Goal: Complete application form: Complete application form

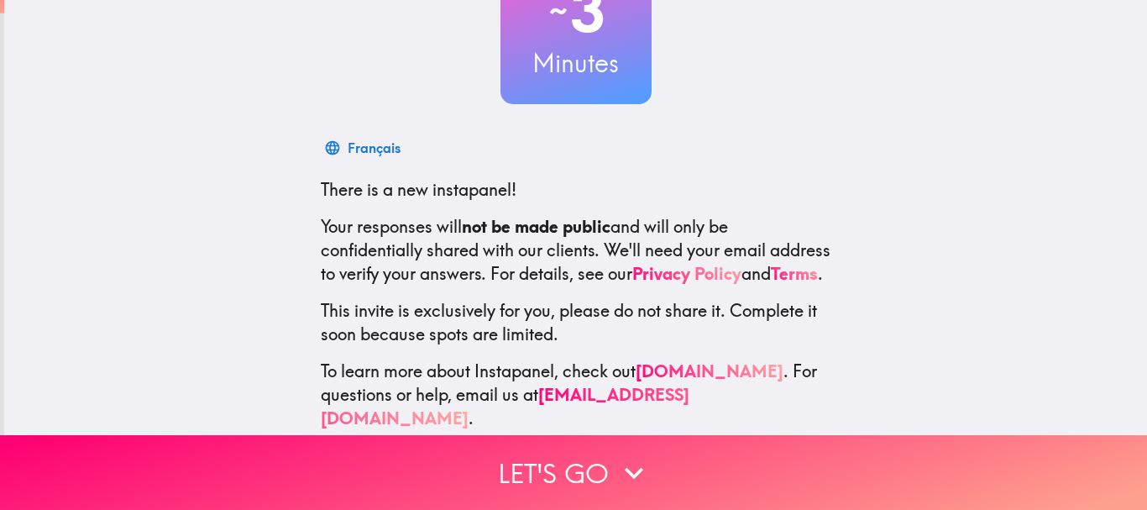
scroll to position [168, 0]
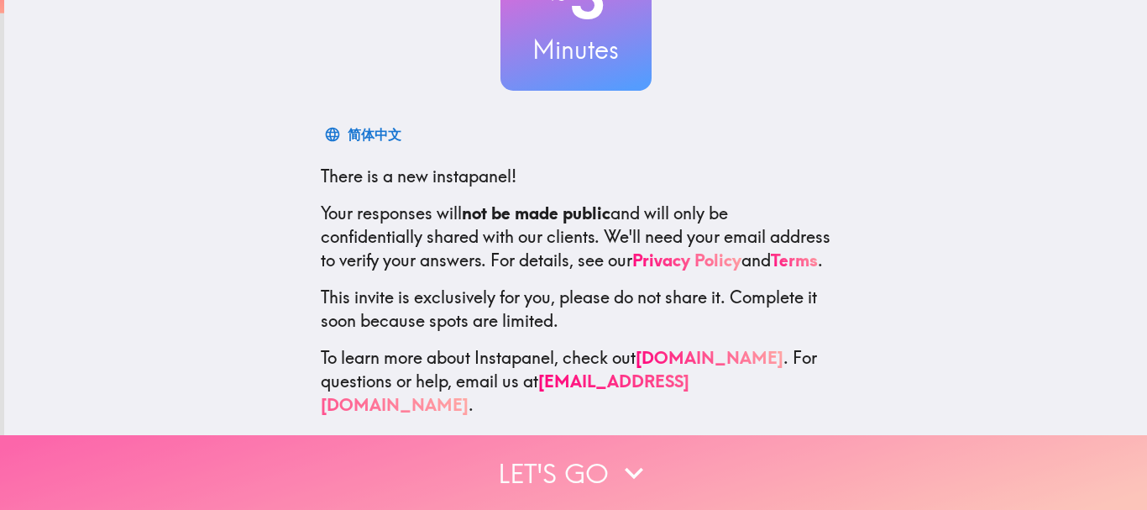
click at [570, 450] on button "Let's go" at bounding box center [573, 472] width 1147 height 75
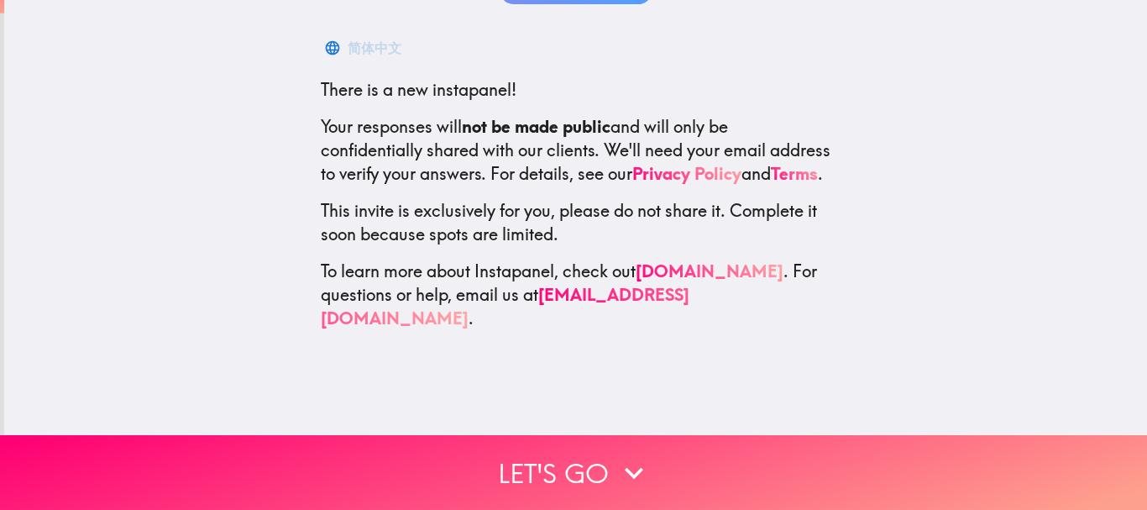
scroll to position [0, 0]
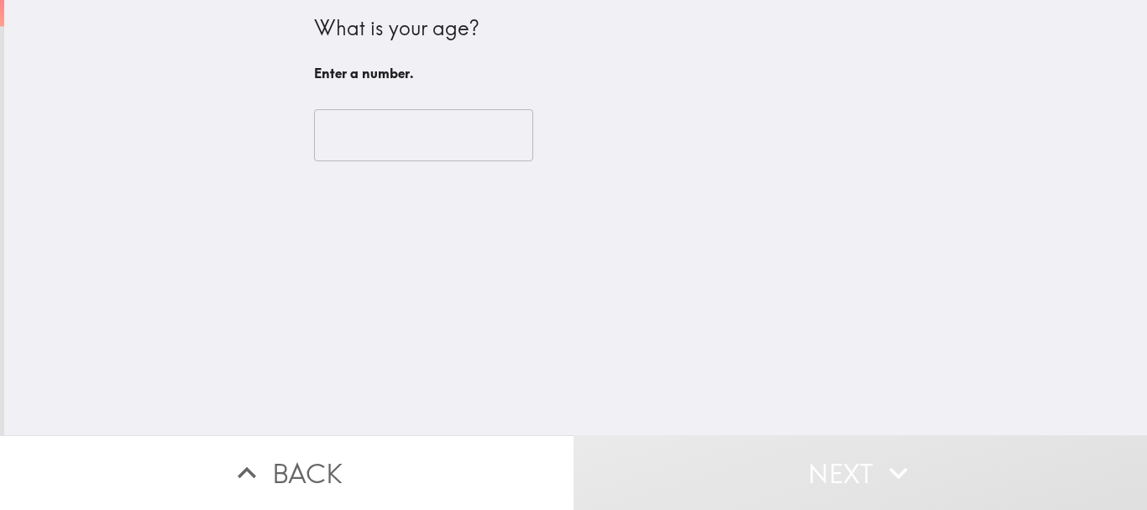
click at [395, 119] on input "number" at bounding box center [423, 135] width 219 height 52
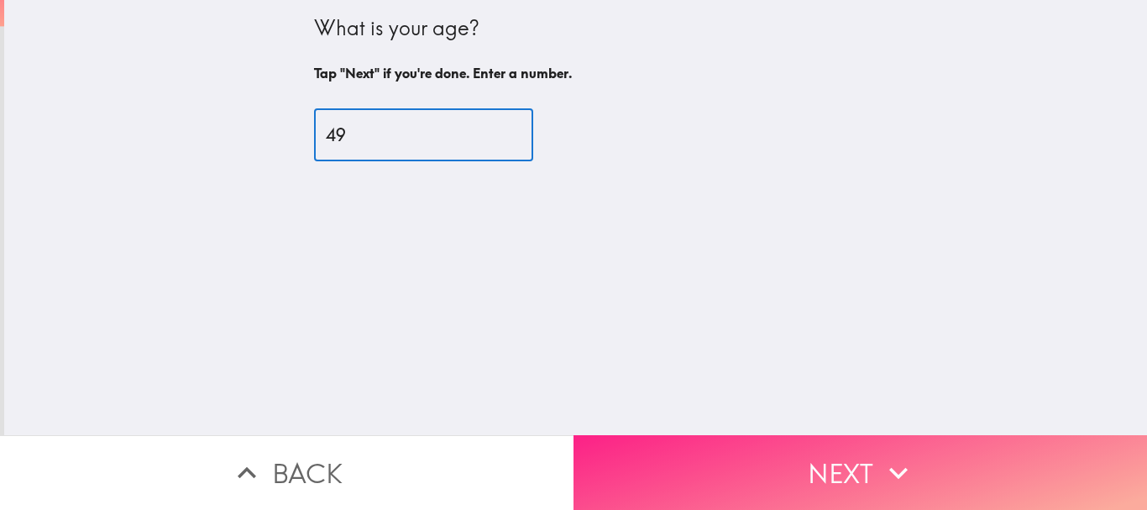
type input "49"
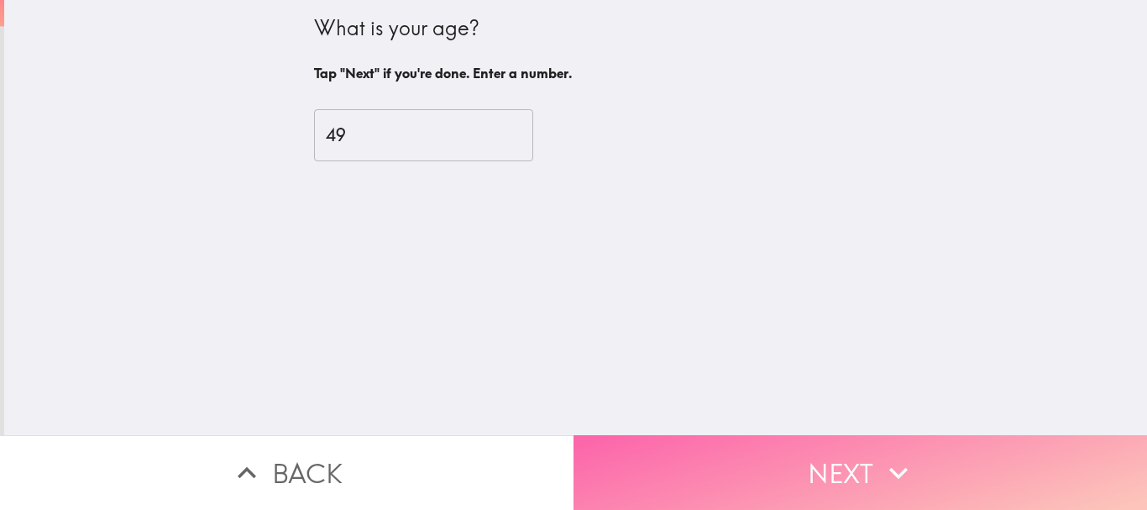
click at [725, 447] on button "Next" at bounding box center [859, 472] width 573 height 75
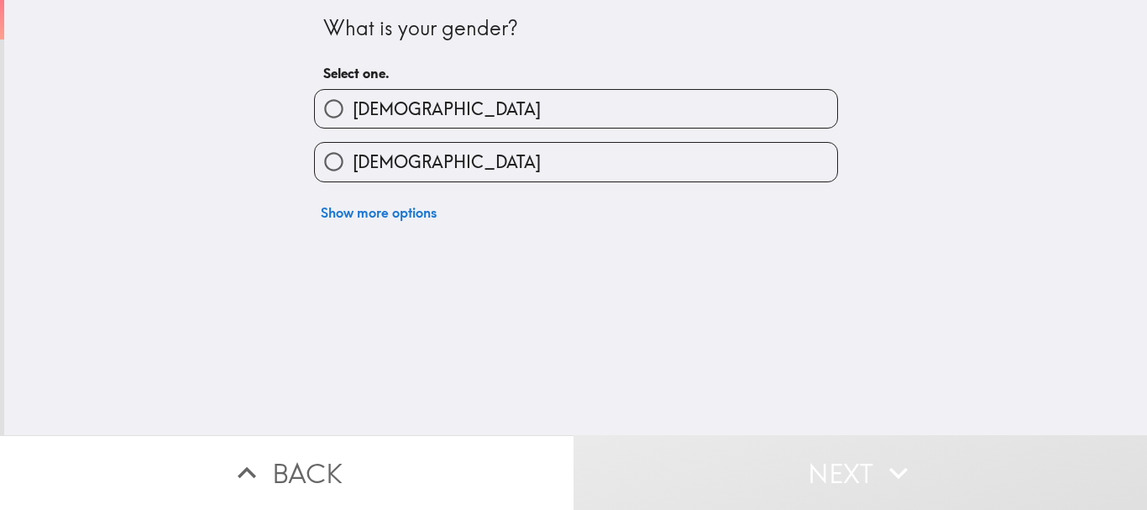
click at [401, 102] on label "[DEMOGRAPHIC_DATA]" at bounding box center [576, 109] width 522 height 38
click at [353, 102] on input "[DEMOGRAPHIC_DATA]" at bounding box center [334, 109] width 38 height 38
radio input "true"
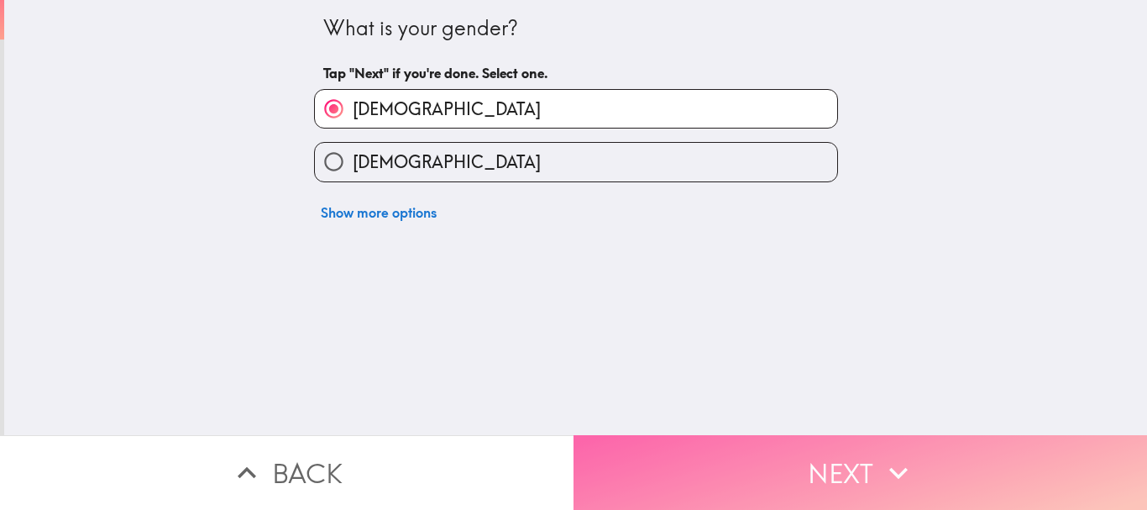
click at [794, 448] on button "Next" at bounding box center [859, 472] width 573 height 75
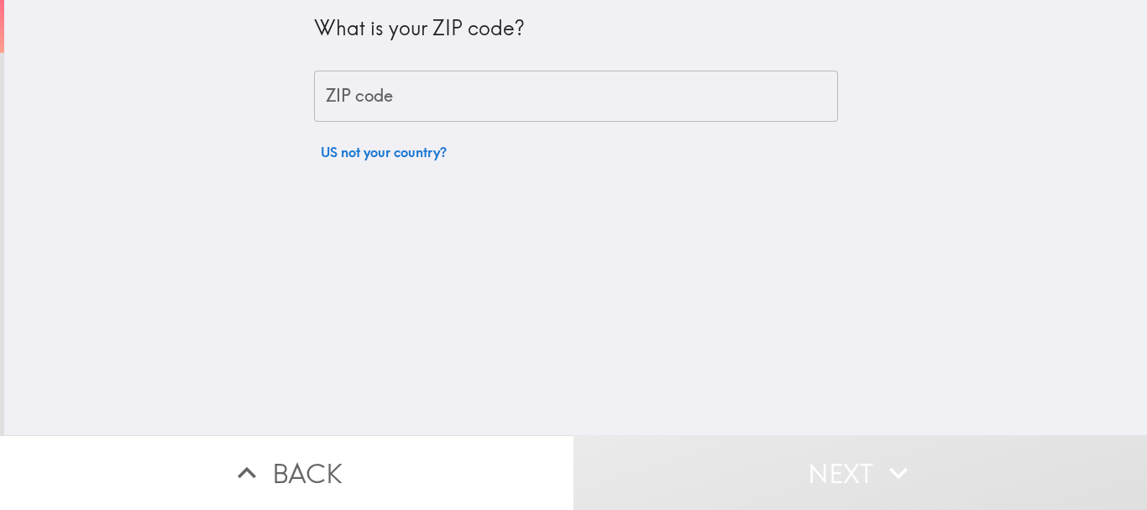
click at [388, 103] on input "ZIP code" at bounding box center [576, 97] width 524 height 52
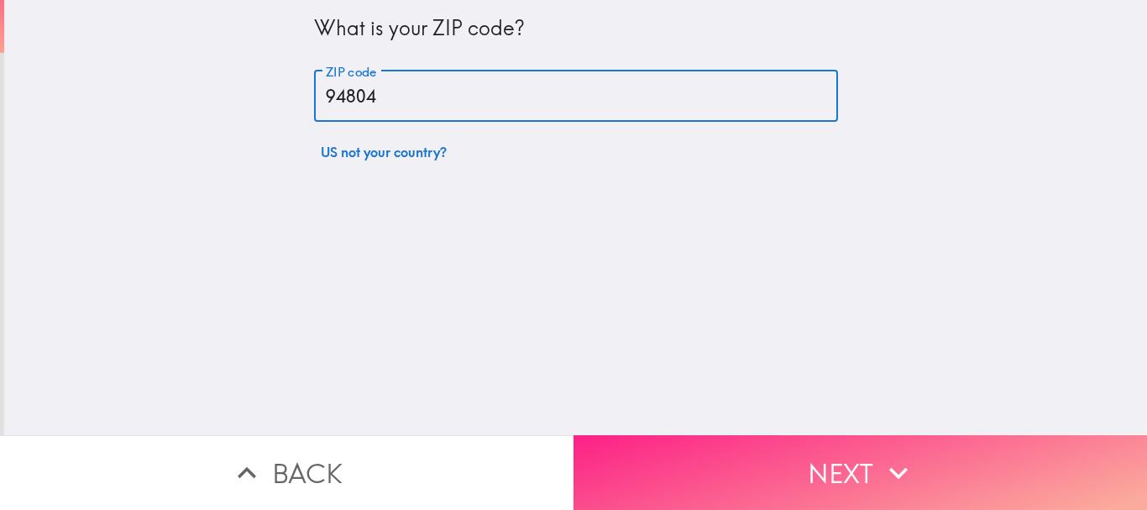
type input "94804"
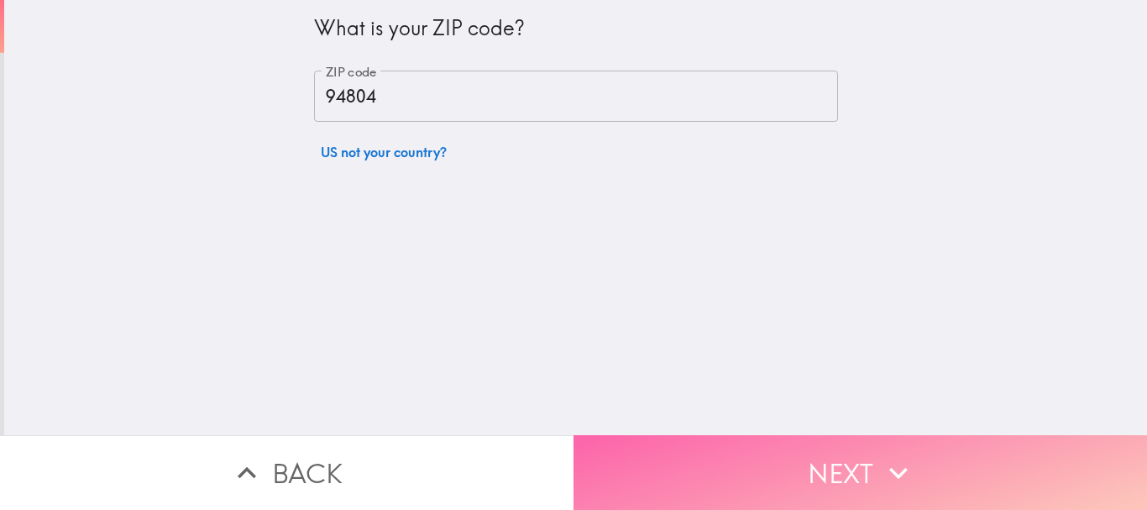
click at [765, 469] on button "Next" at bounding box center [859, 472] width 573 height 75
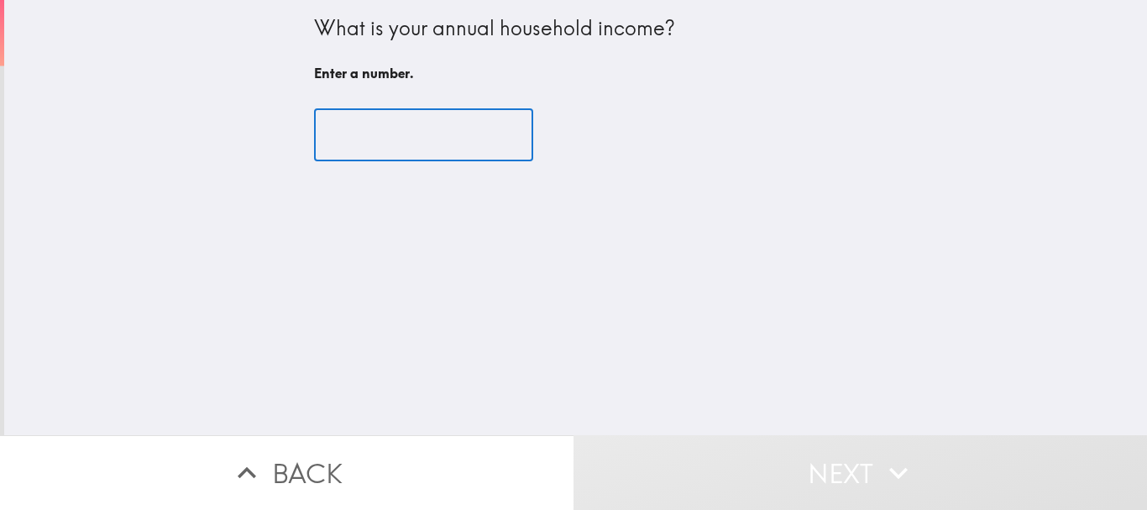
click at [360, 133] on input "number" at bounding box center [423, 135] width 219 height 52
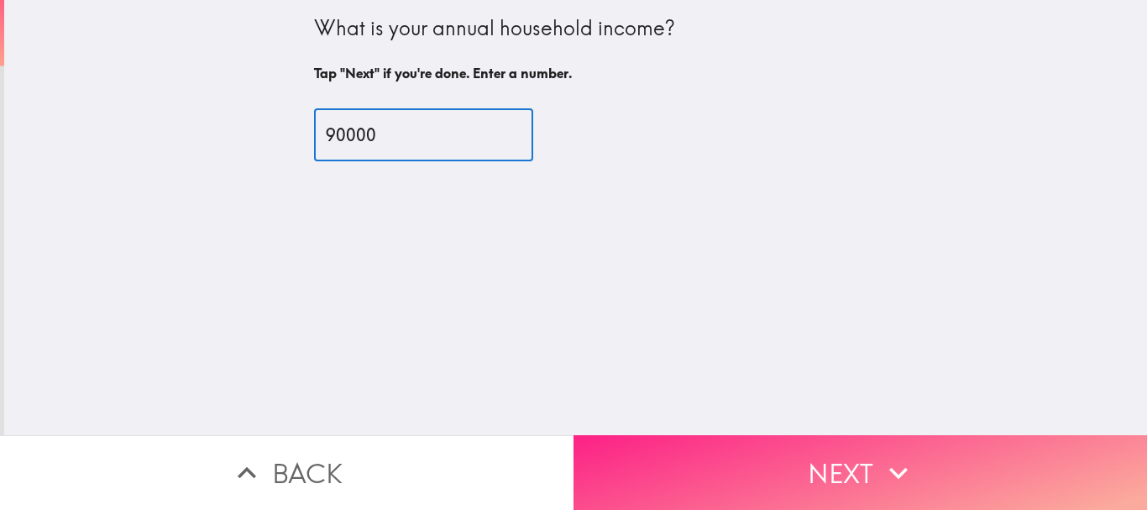
type input "90000"
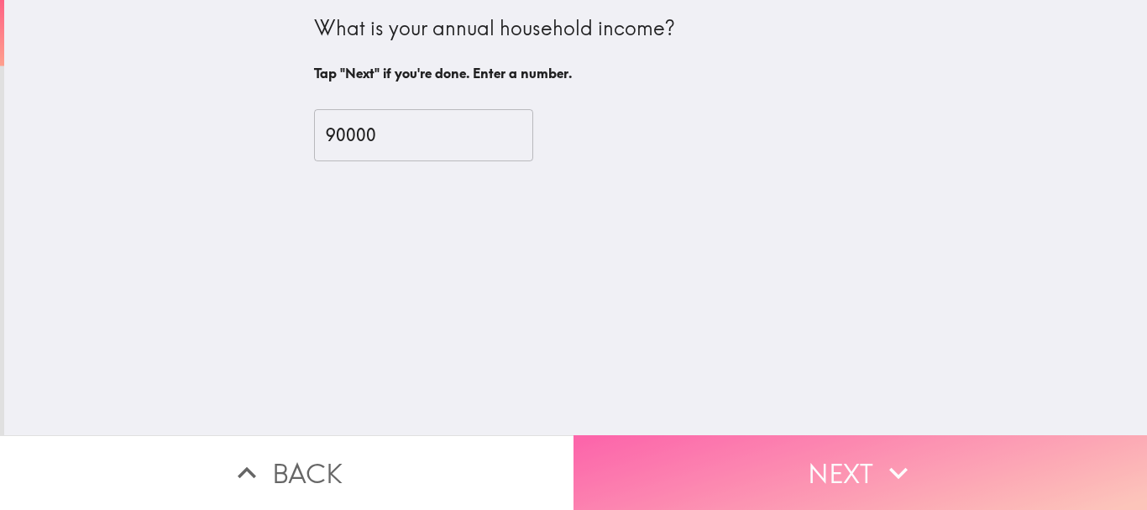
click at [866, 466] on button "Next" at bounding box center [859, 472] width 573 height 75
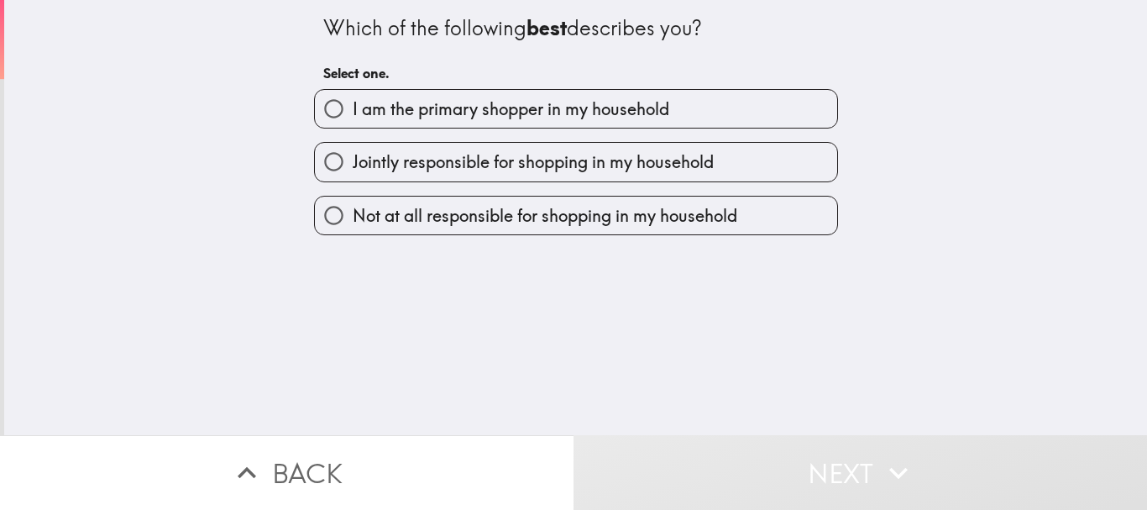
click at [564, 120] on span "I am the primary shopper in my household" at bounding box center [511, 109] width 317 height 24
click at [353, 120] on input "I am the primary shopper in my household" at bounding box center [334, 109] width 38 height 38
radio input "true"
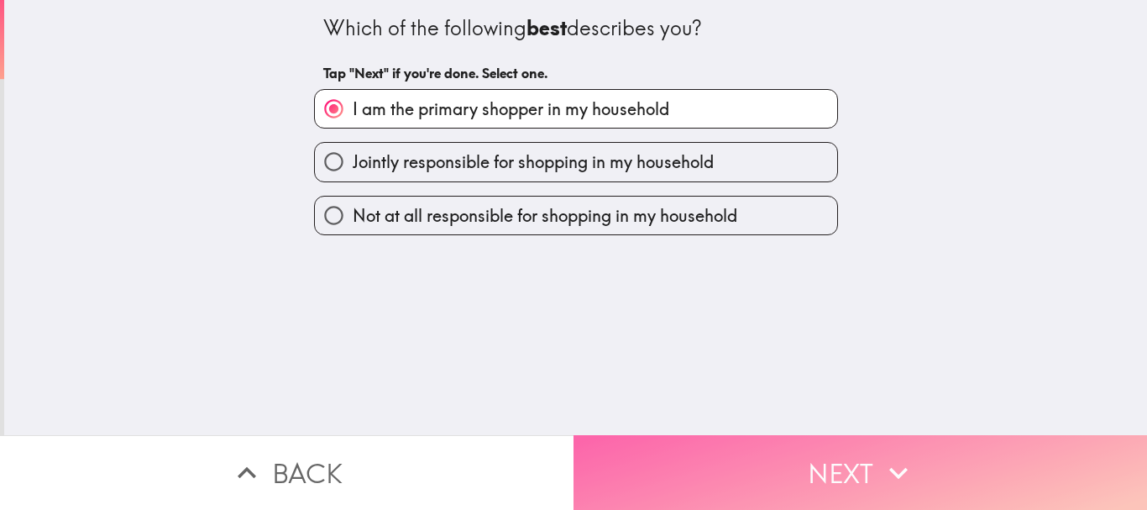
click at [778, 449] on button "Next" at bounding box center [859, 472] width 573 height 75
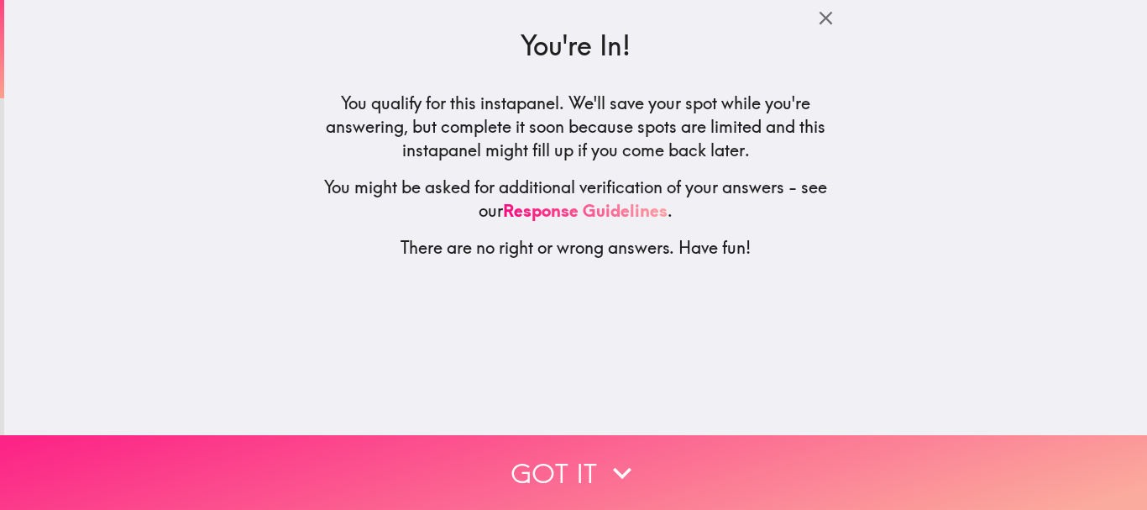
click at [604, 455] on icon "button" at bounding box center [622, 472] width 37 height 37
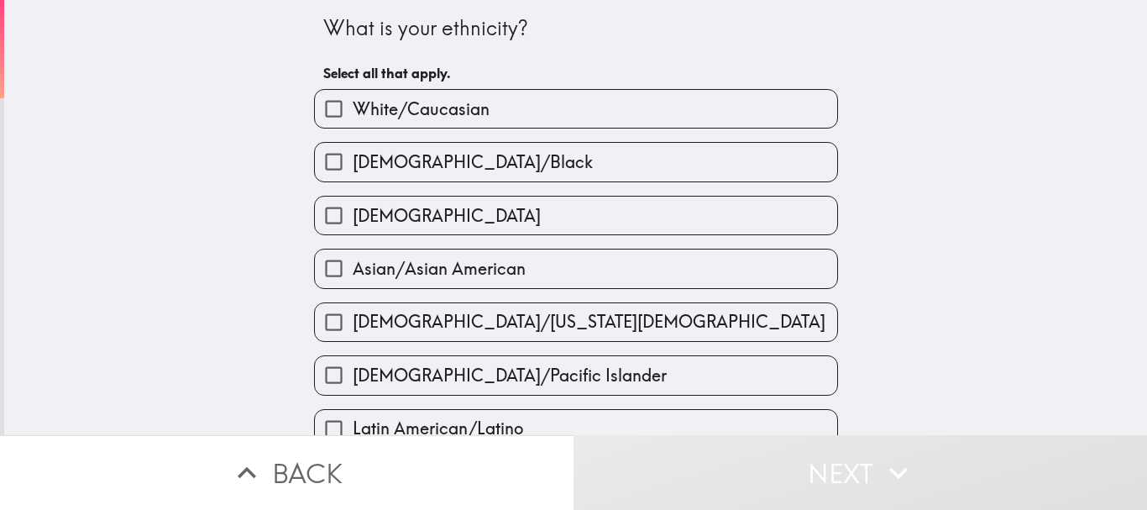
click at [402, 99] on span "White/Caucasian" at bounding box center [421, 109] width 137 height 24
click at [353, 99] on input "White/Caucasian" at bounding box center [334, 109] width 38 height 38
checkbox input "true"
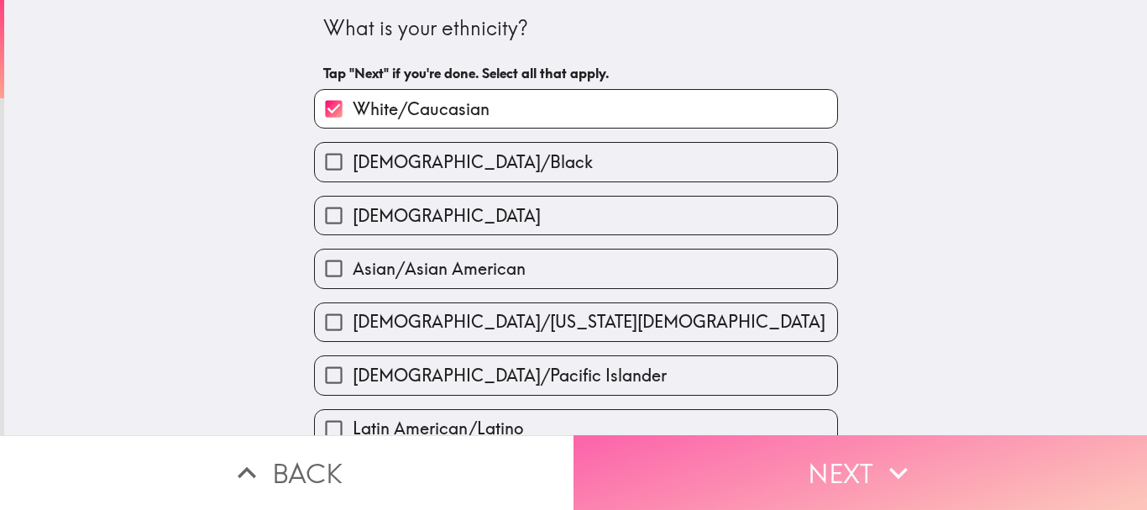
click at [687, 452] on button "Next" at bounding box center [859, 472] width 573 height 75
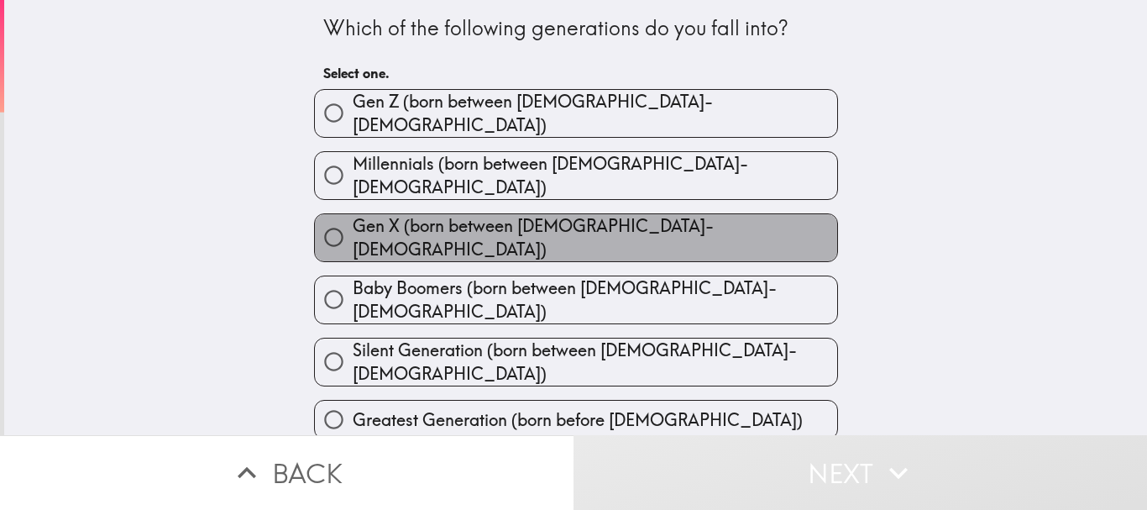
click at [567, 220] on span "Gen X (born between [DEMOGRAPHIC_DATA]-[DEMOGRAPHIC_DATA])" at bounding box center [595, 237] width 484 height 47
click at [353, 220] on input "Gen X (born between [DEMOGRAPHIC_DATA]-[DEMOGRAPHIC_DATA])" at bounding box center [334, 237] width 38 height 38
radio input "true"
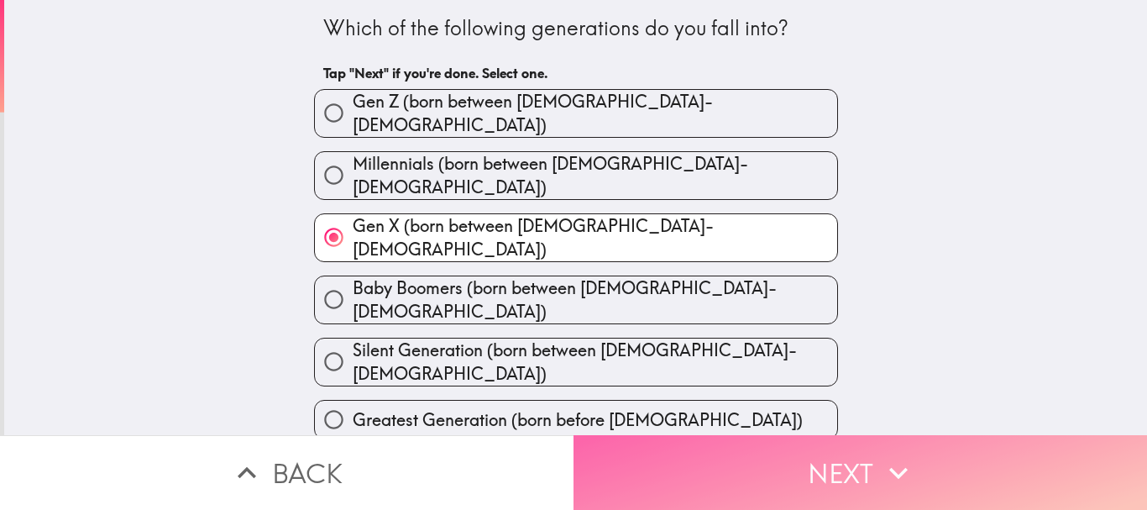
click at [726, 451] on button "Next" at bounding box center [859, 472] width 573 height 75
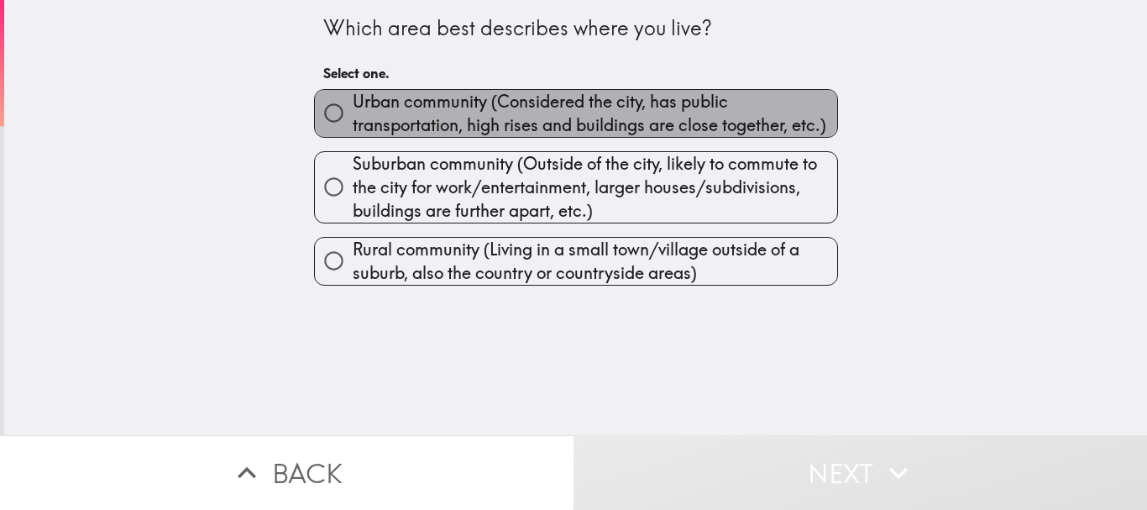
click at [418, 97] on span "Urban community (Considered the city, has public transportation, high rises and…" at bounding box center [595, 113] width 484 height 47
click at [353, 97] on input "Urban community (Considered the city, has public transportation, high rises and…" at bounding box center [334, 113] width 38 height 38
radio input "true"
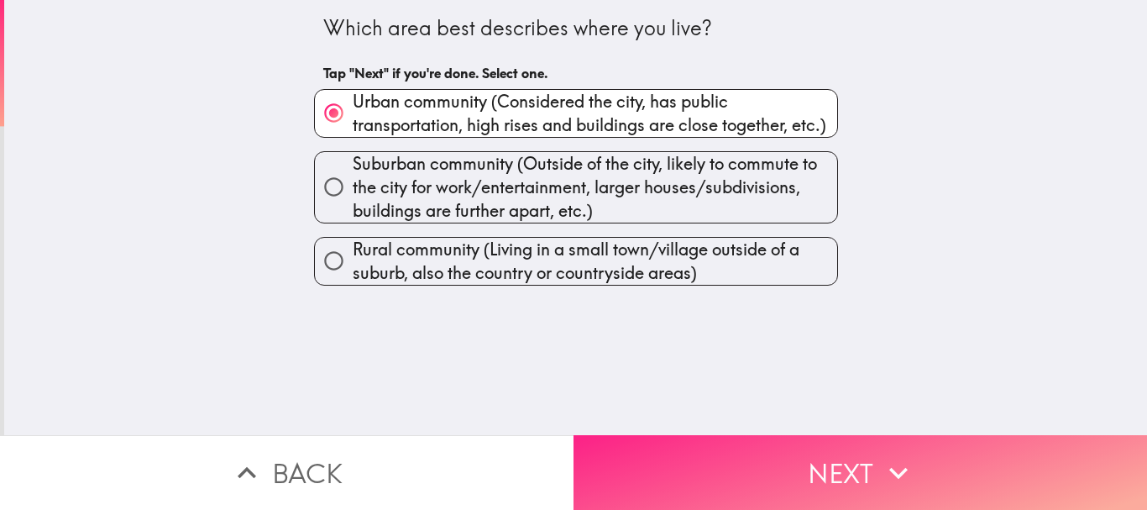
click at [795, 447] on button "Next" at bounding box center [859, 472] width 573 height 75
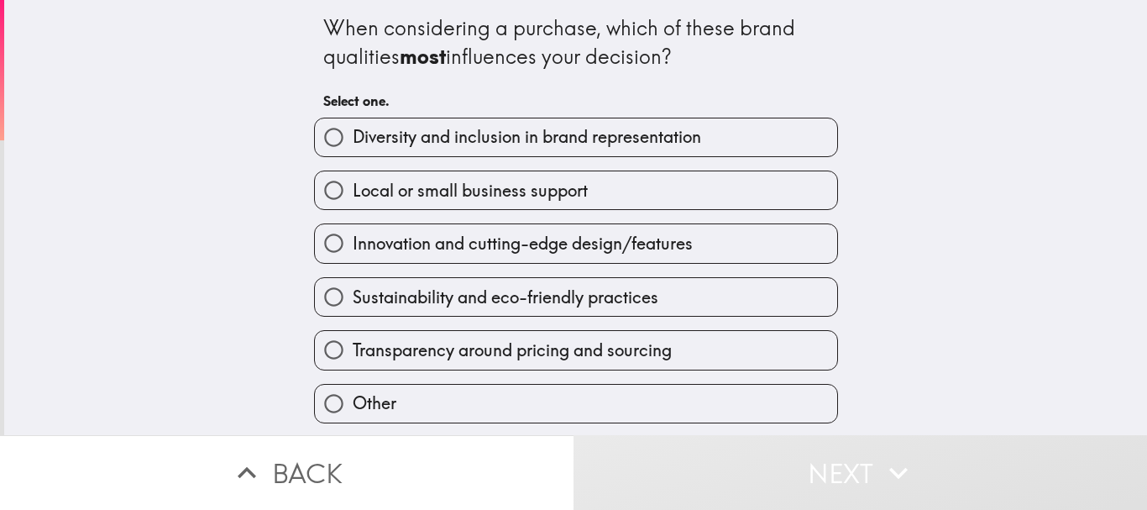
click at [437, 139] on span "Diversity and inclusion in brand representation" at bounding box center [527, 137] width 348 height 24
click at [353, 139] on input "Diversity and inclusion in brand representation" at bounding box center [334, 137] width 38 height 38
radio input "true"
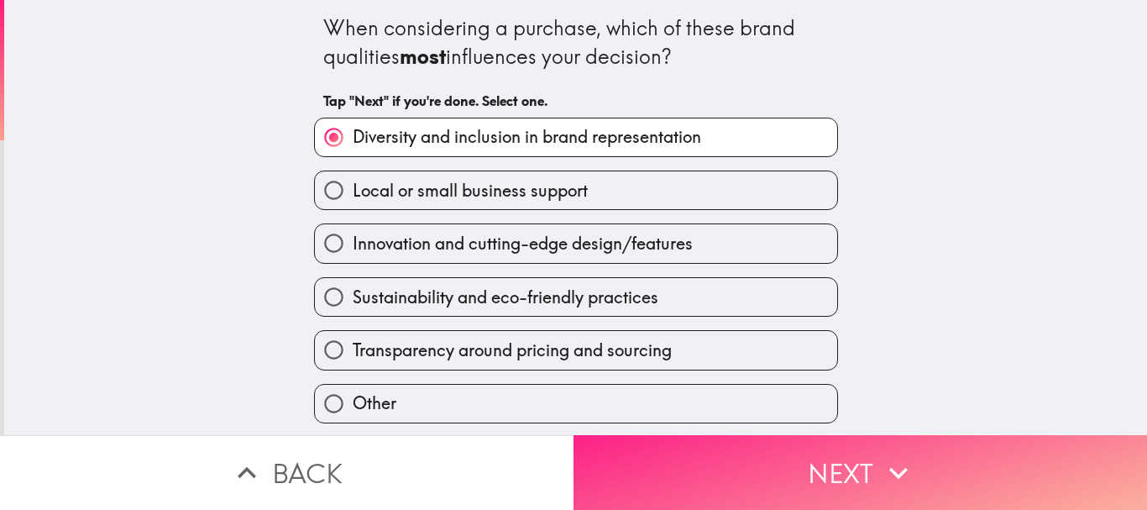
click at [729, 453] on button "Next" at bounding box center [859, 472] width 573 height 75
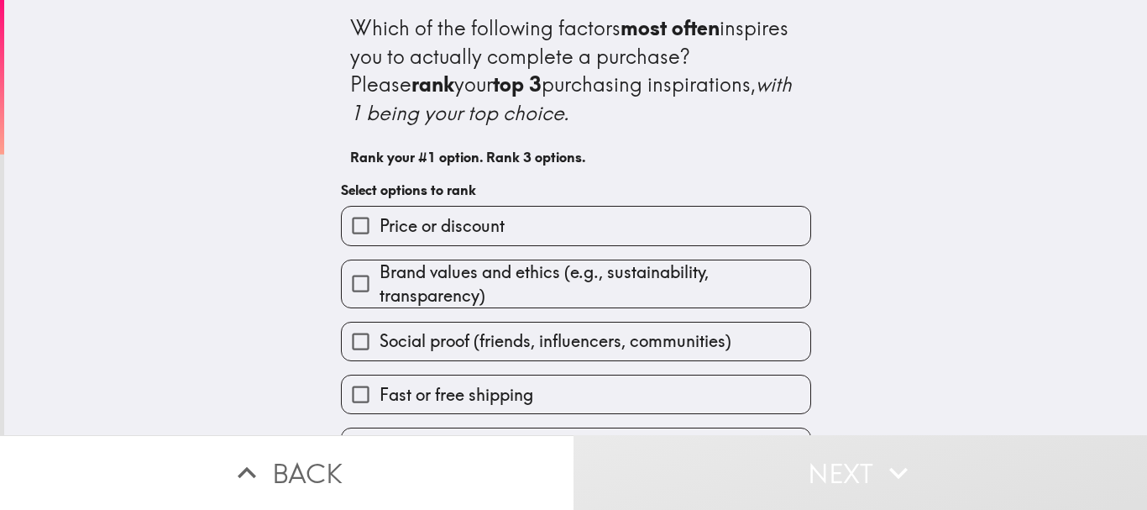
click at [468, 272] on span "Brand values and ethics (e.g., sustainability, transparency)" at bounding box center [594, 283] width 431 height 47
click at [379, 272] on input "Brand values and ethics (e.g., sustainability, transparency)" at bounding box center [361, 283] width 38 height 38
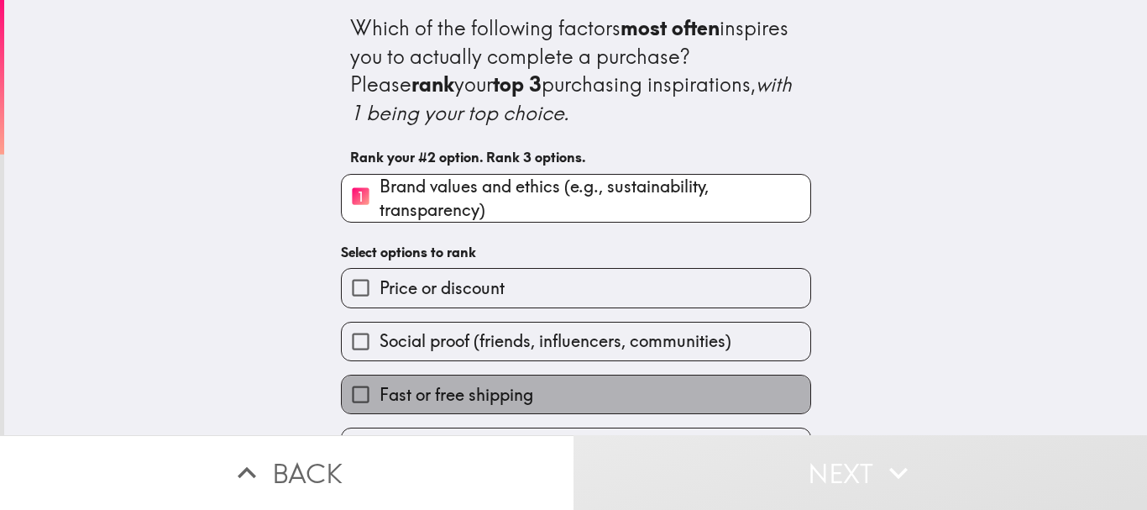
click at [497, 391] on span "Fast or free shipping" at bounding box center [456, 395] width 154 height 24
click at [379, 391] on input "Fast or free shipping" at bounding box center [361, 394] width 38 height 38
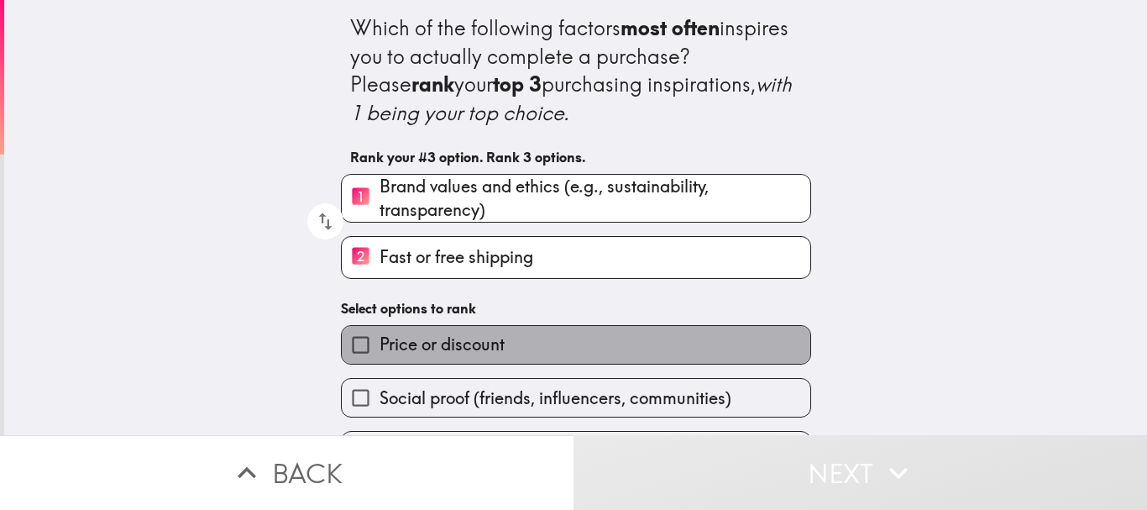
click at [463, 357] on label "Price or discount" at bounding box center [576, 345] width 468 height 38
click at [379, 357] on input "Price or discount" at bounding box center [361, 345] width 38 height 38
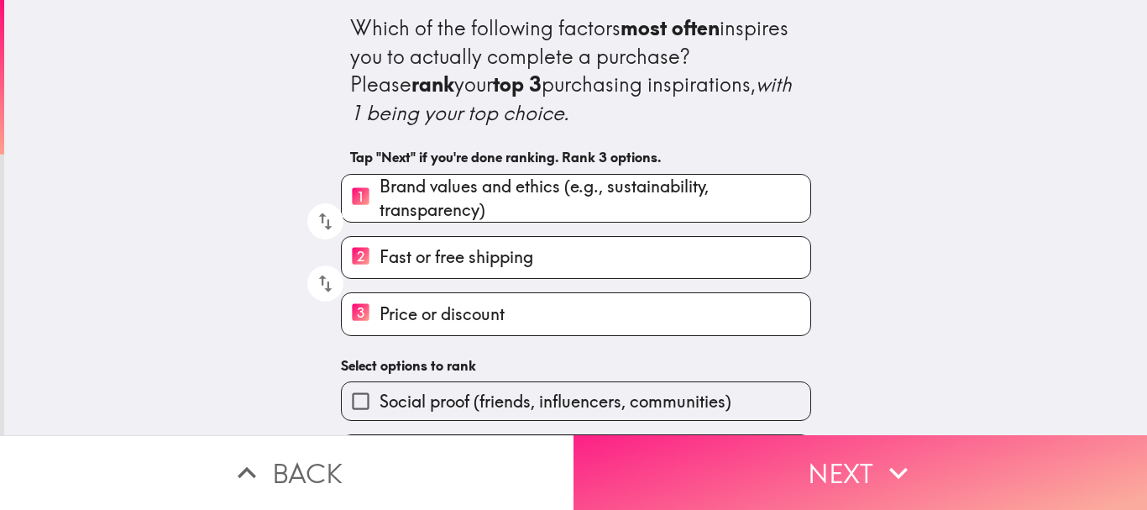
click at [754, 455] on button "Next" at bounding box center [859, 472] width 573 height 75
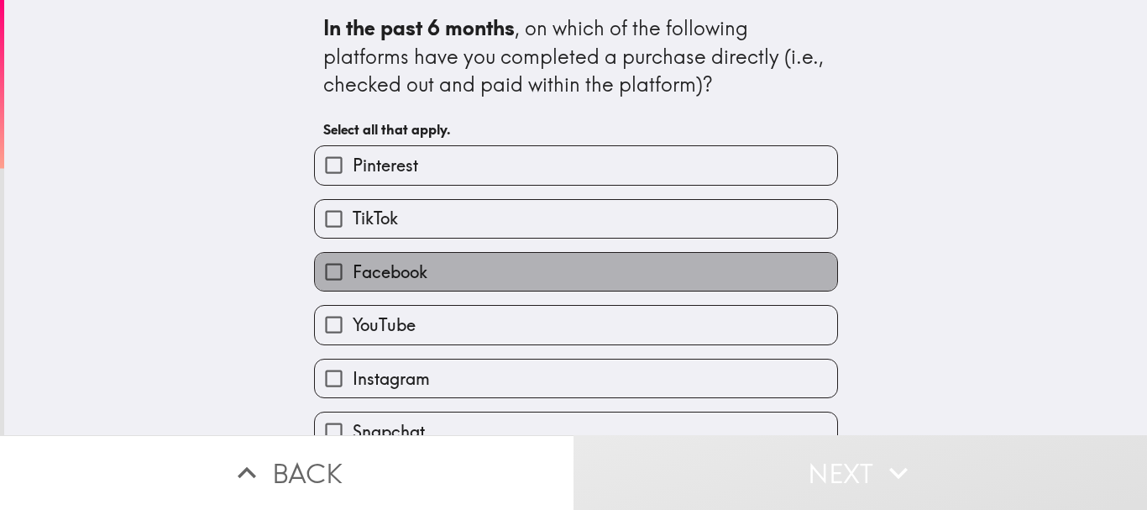
click at [444, 264] on label "Facebook" at bounding box center [576, 272] width 522 height 38
click at [353, 264] on input "Facebook" at bounding box center [334, 272] width 38 height 38
checkbox input "true"
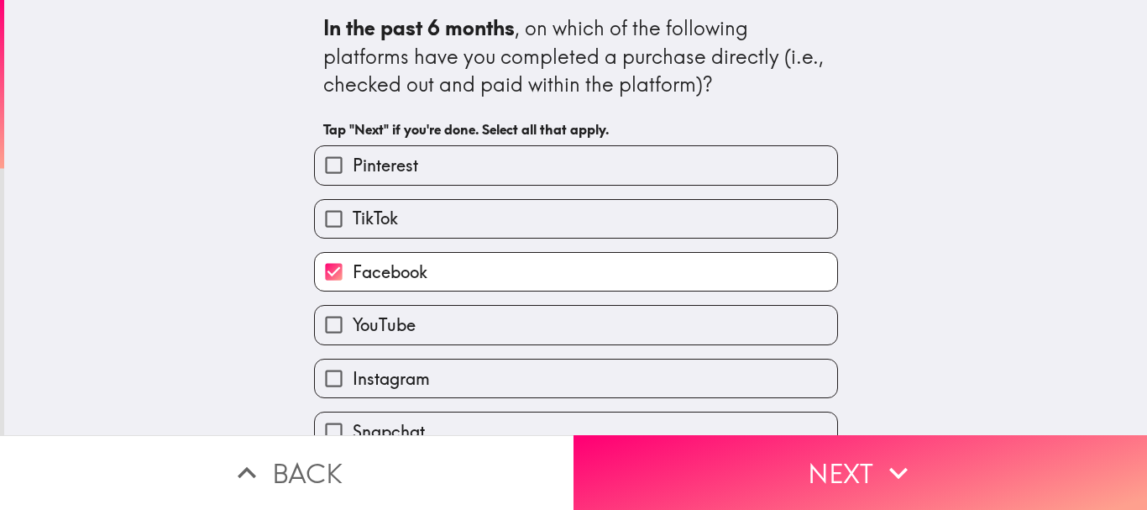
click at [430, 160] on label "Pinterest" at bounding box center [576, 165] width 522 height 38
click at [353, 160] on input "Pinterest" at bounding box center [334, 165] width 38 height 38
checkbox input "true"
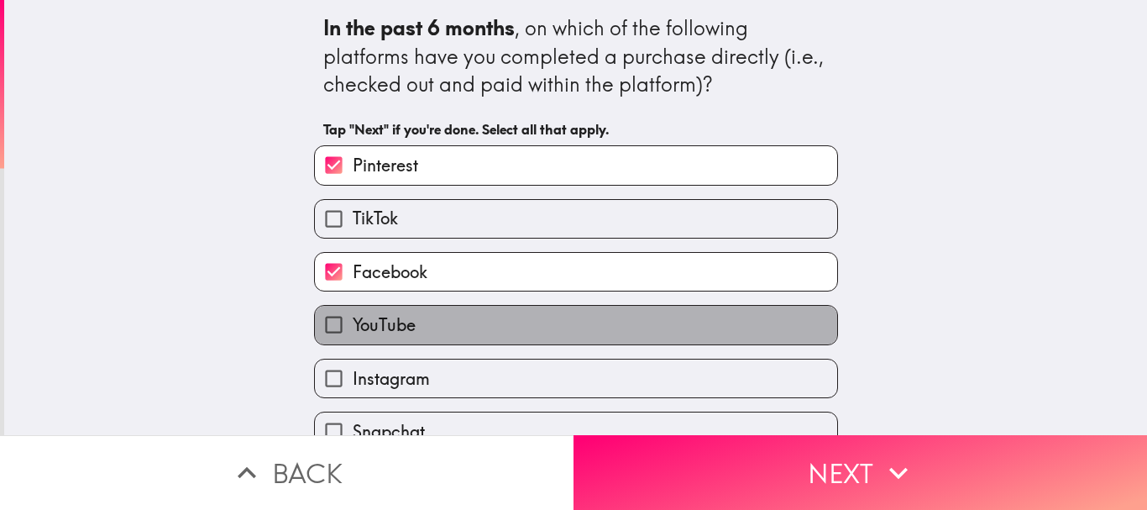
click at [510, 319] on label "YouTube" at bounding box center [576, 325] width 522 height 38
click at [353, 319] on input "YouTube" at bounding box center [334, 325] width 38 height 38
checkbox input "true"
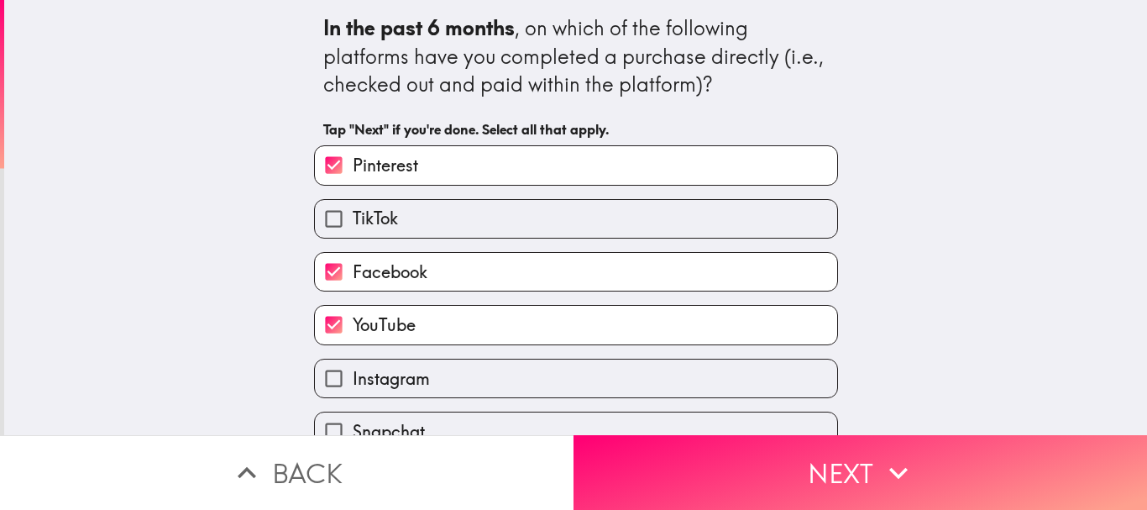
click at [496, 358] on div "Instagram" at bounding box center [569, 371] width 537 height 53
click at [489, 382] on label "Instagram" at bounding box center [576, 378] width 522 height 38
click at [353, 382] on input "Instagram" at bounding box center [334, 378] width 38 height 38
checkbox input "true"
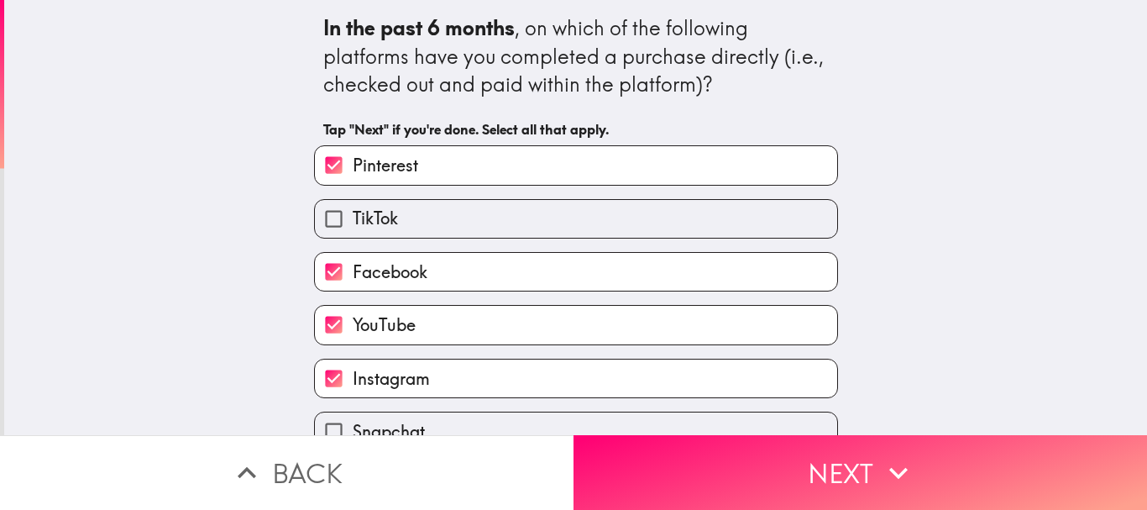
scroll to position [82, 0]
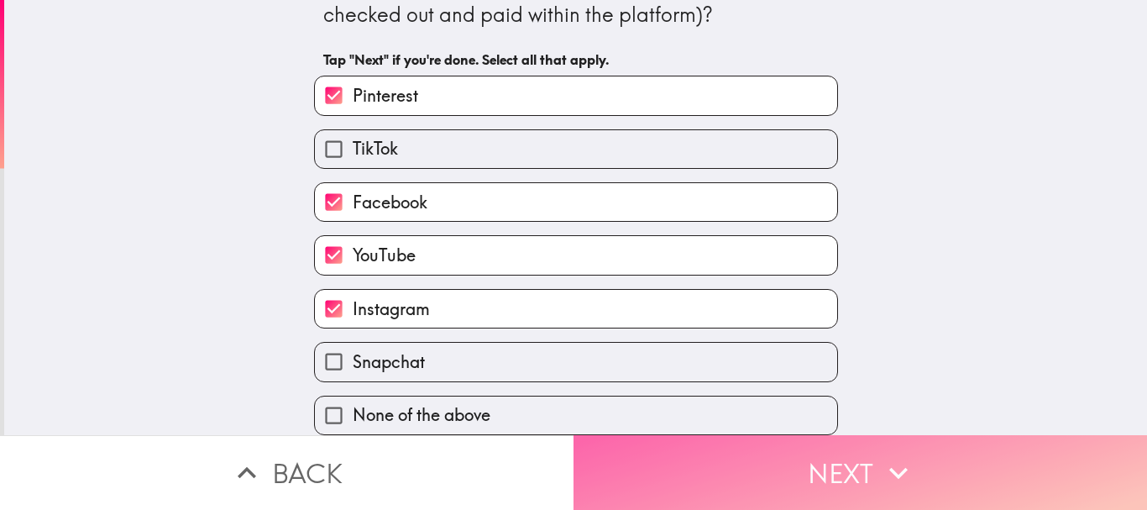
click at [809, 435] on button "Next" at bounding box center [859, 472] width 573 height 75
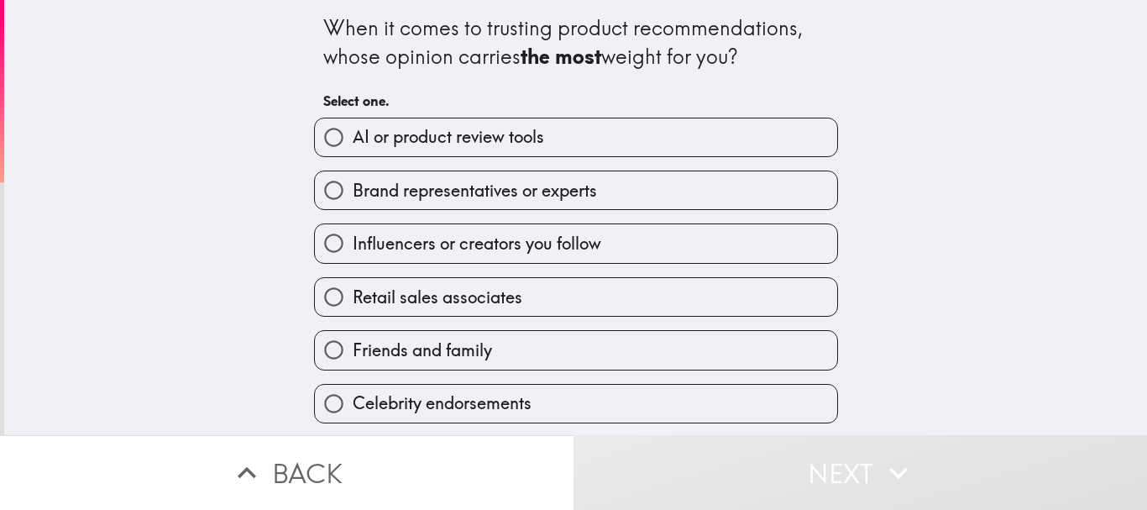
scroll to position [1, 0]
click at [316, 189] on input "Brand representatives or experts" at bounding box center [334, 190] width 38 height 38
radio input "true"
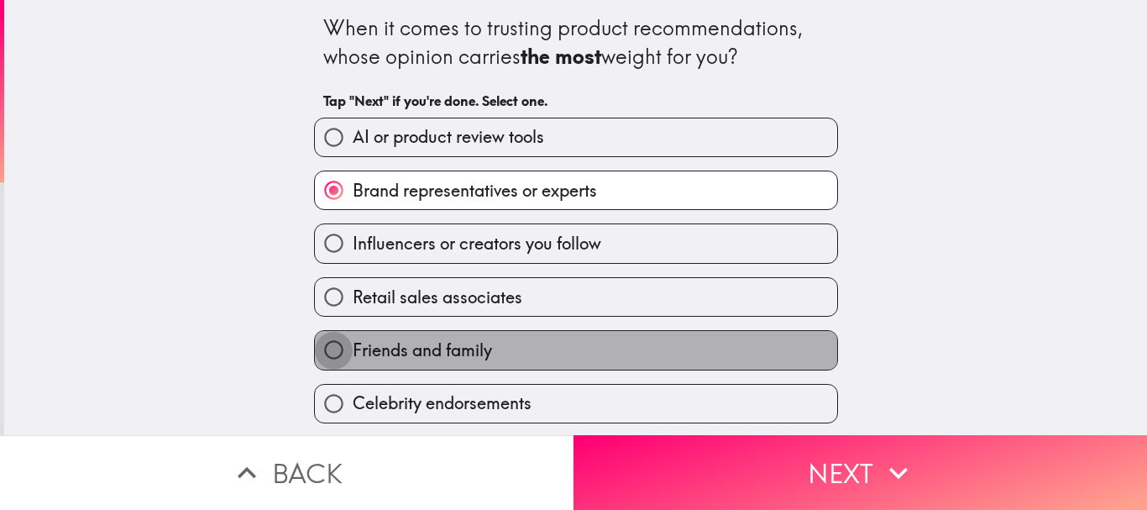
click at [333, 352] on input "Friends and family" at bounding box center [334, 350] width 38 height 38
radio input "true"
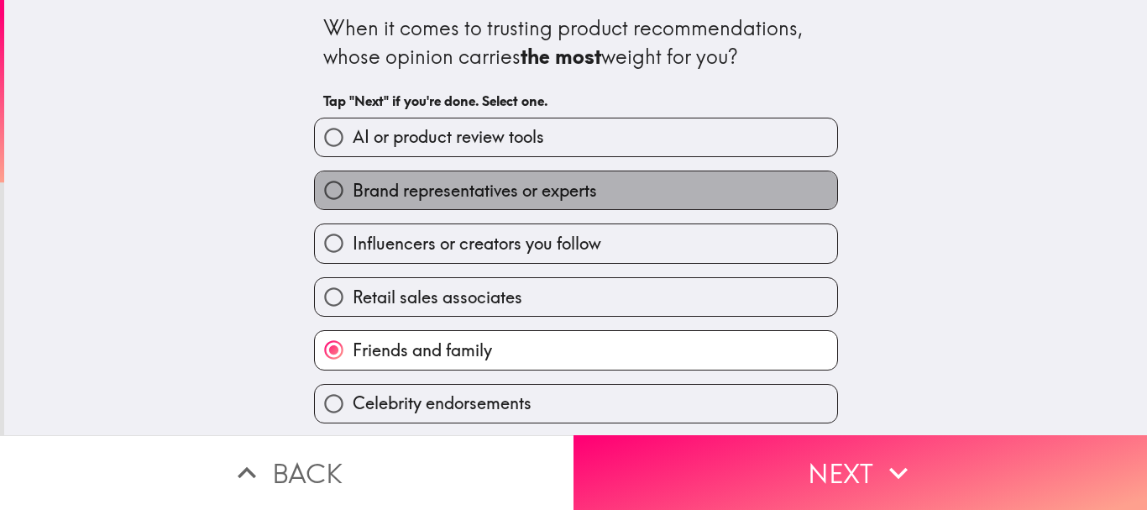
click at [396, 191] on span "Brand representatives or experts" at bounding box center [475, 191] width 244 height 24
click at [353, 191] on input "Brand representatives or experts" at bounding box center [334, 190] width 38 height 38
radio input "true"
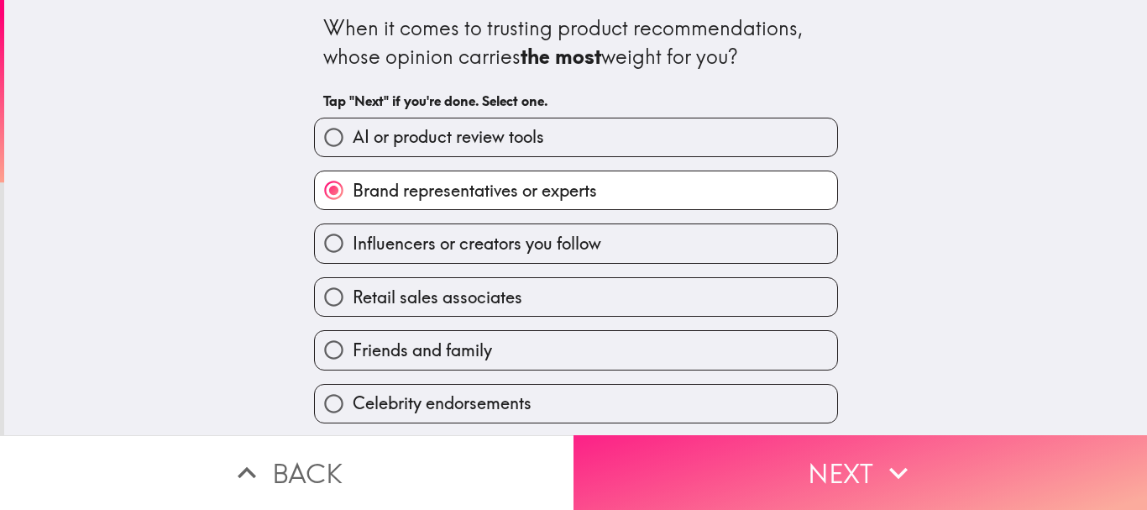
click at [855, 457] on button "Next" at bounding box center [859, 472] width 573 height 75
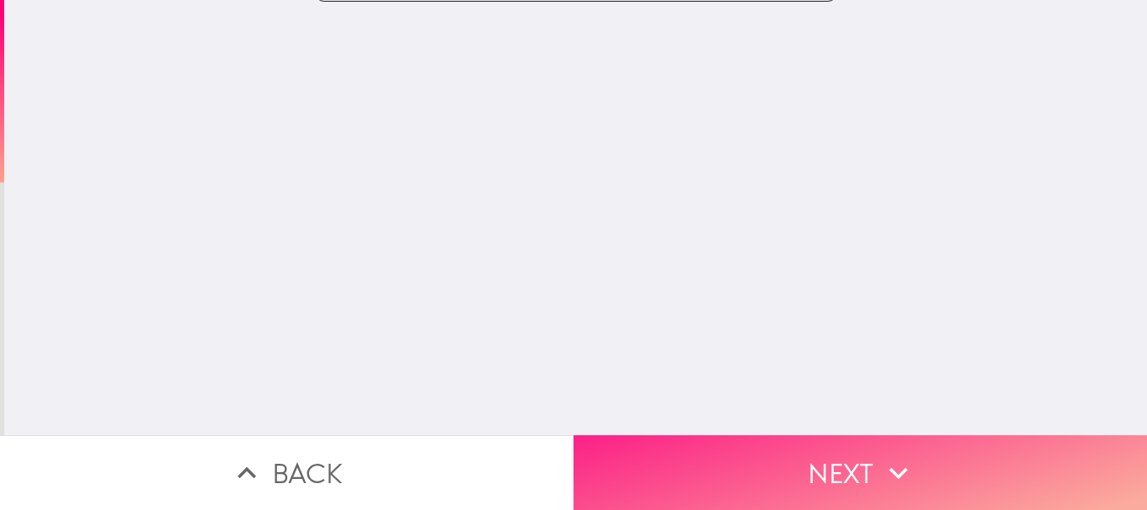
scroll to position [0, 0]
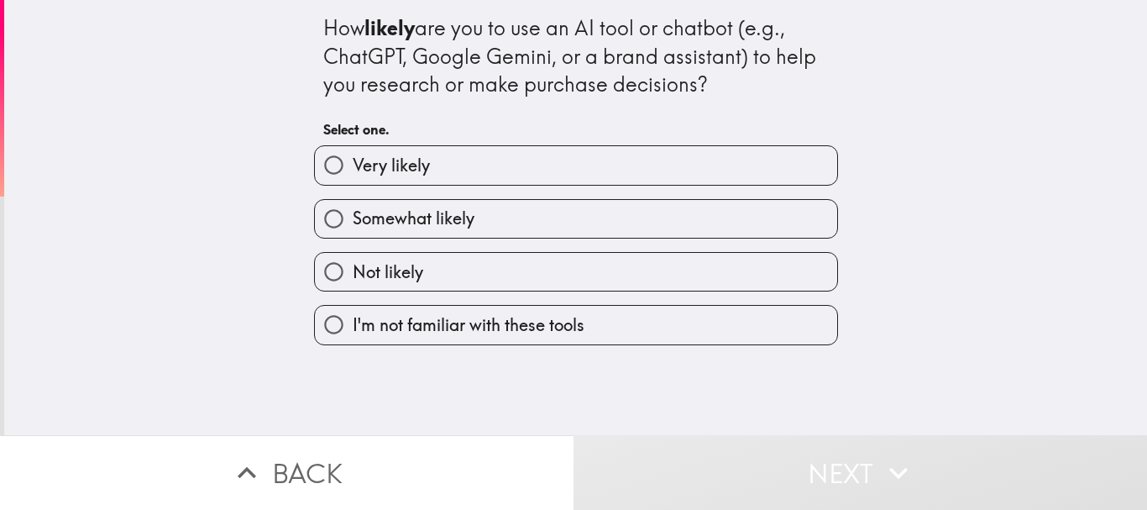
click at [443, 172] on label "Very likely" at bounding box center [576, 165] width 522 height 38
click at [353, 172] on input "Very likely" at bounding box center [334, 165] width 38 height 38
radio input "true"
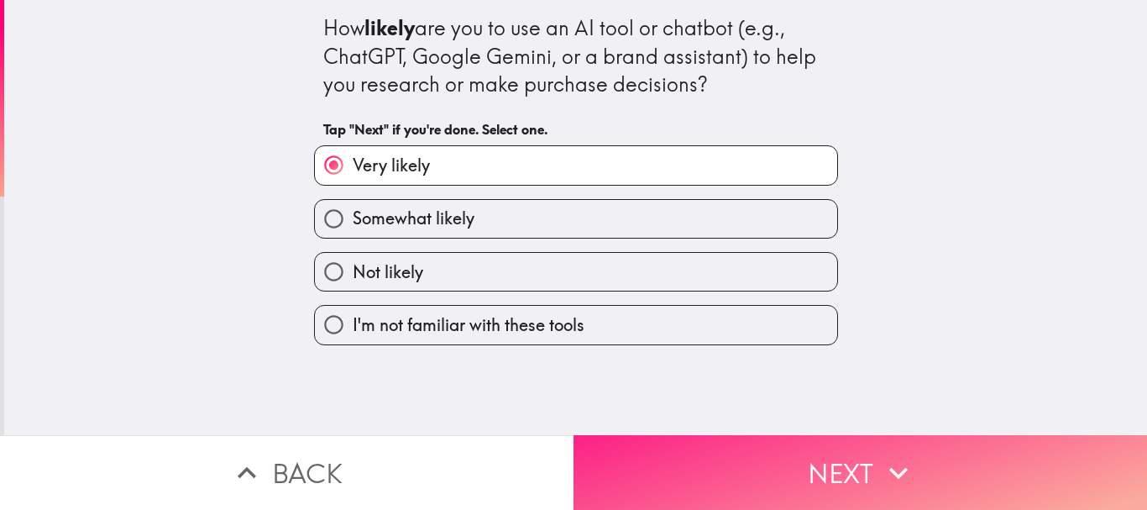
click at [871, 463] on button "Next" at bounding box center [859, 472] width 573 height 75
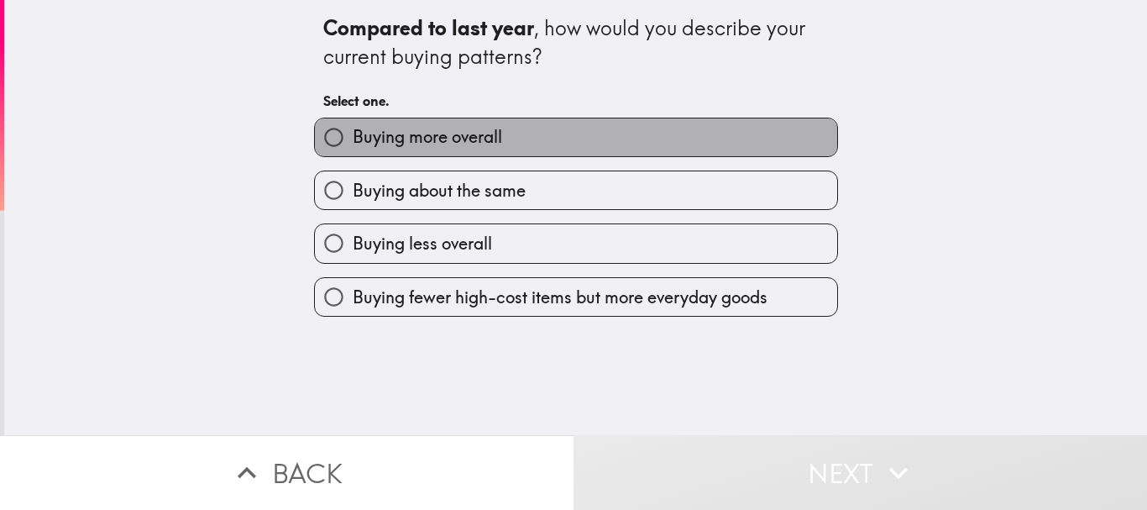
click at [463, 149] on span "Buying more overall" at bounding box center [427, 137] width 149 height 24
click at [353, 149] on input "Buying more overall" at bounding box center [334, 137] width 38 height 38
radio input "true"
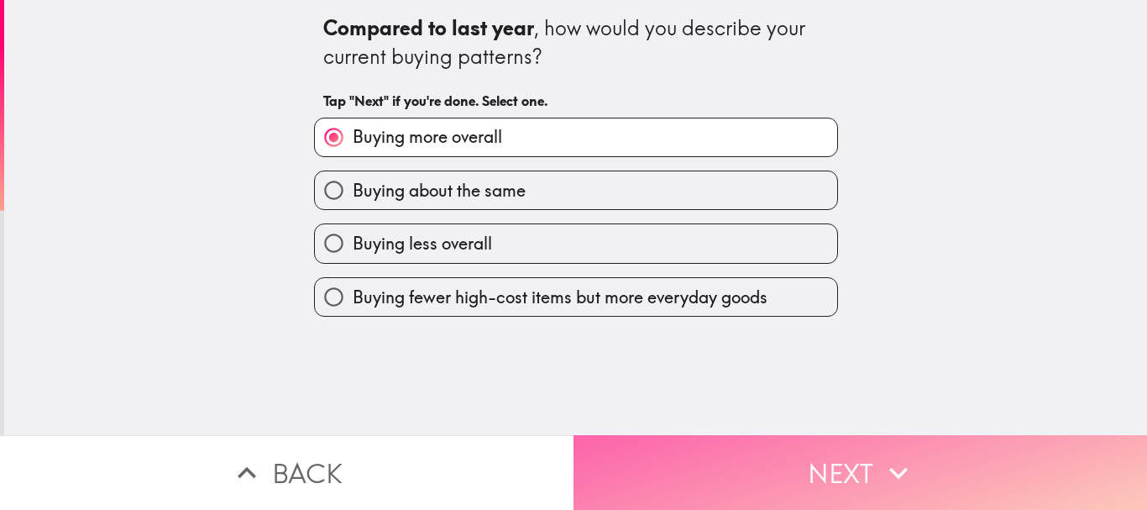
click at [740, 452] on button "Next" at bounding box center [859, 472] width 573 height 75
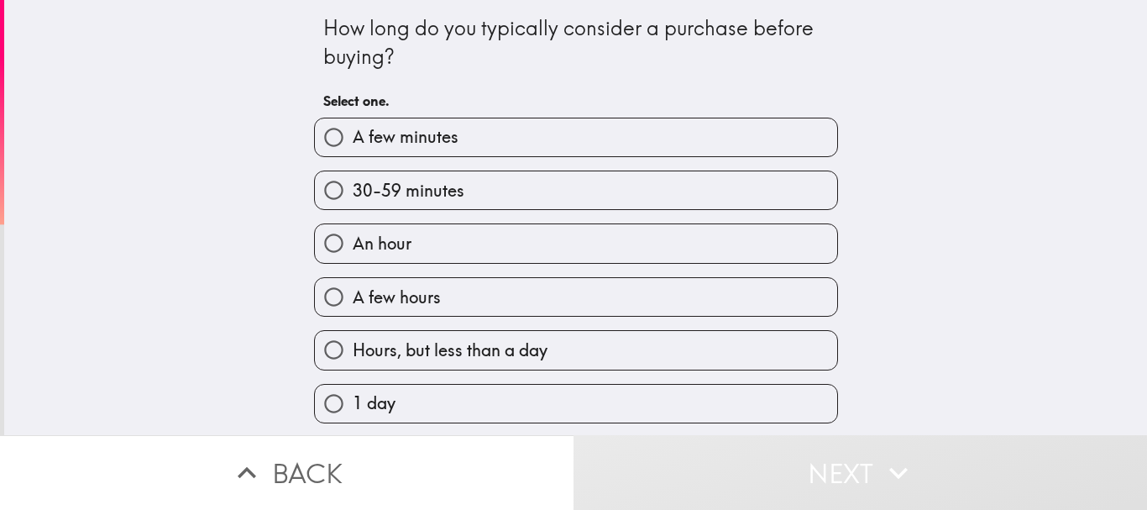
click at [458, 201] on label "30-59 minutes" at bounding box center [576, 190] width 522 height 38
click at [353, 201] on input "30-59 minutes" at bounding box center [334, 190] width 38 height 38
radio input "true"
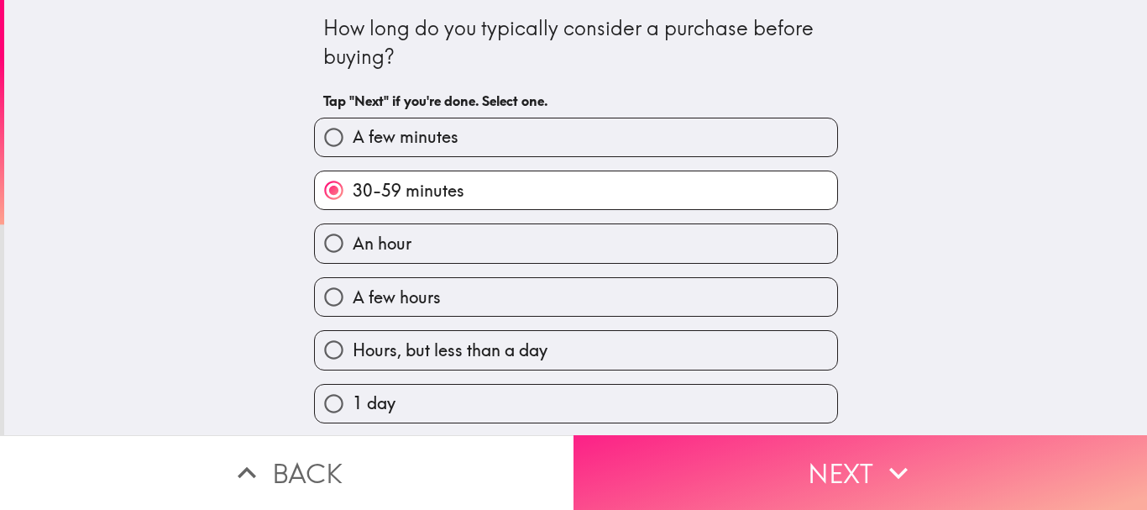
click at [774, 453] on button "Next" at bounding box center [859, 472] width 573 height 75
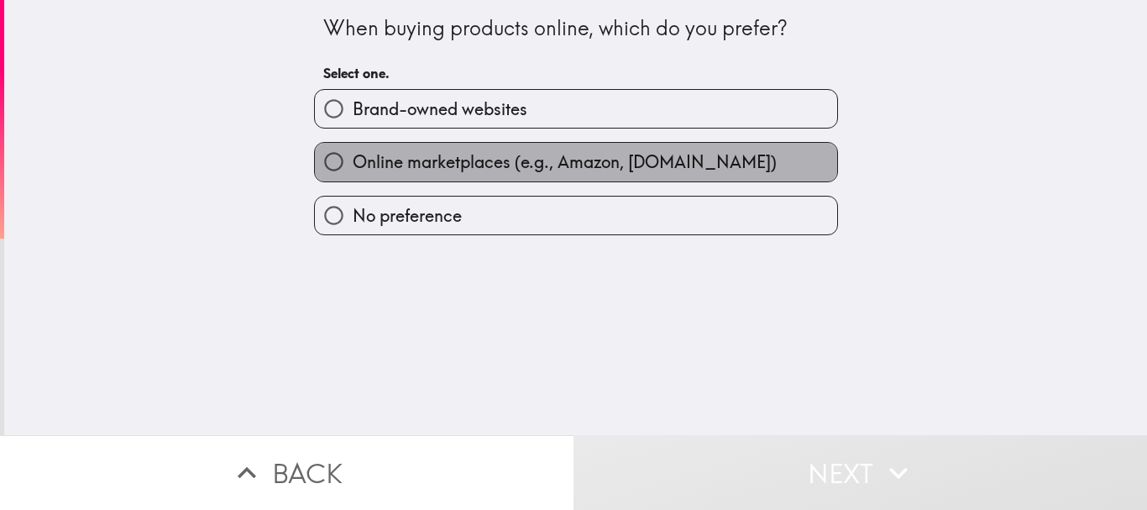
click at [395, 165] on span "Online marketplaces (e.g., Amazon, [DOMAIN_NAME])" at bounding box center [565, 162] width 424 height 24
click at [353, 165] on input "Online marketplaces (e.g., Amazon, [DOMAIN_NAME])" at bounding box center [334, 162] width 38 height 38
radio input "true"
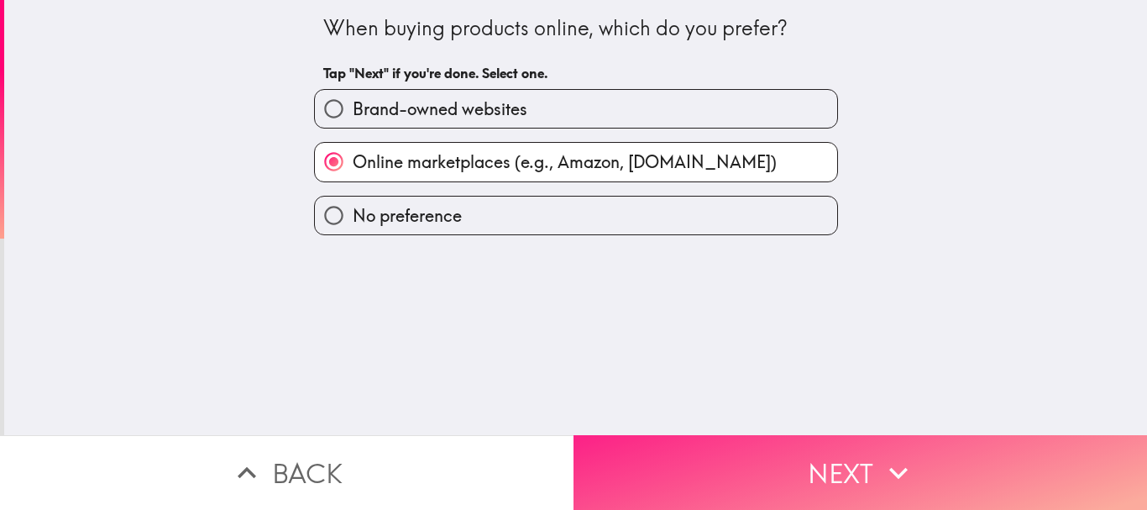
click at [858, 456] on button "Next" at bounding box center [859, 472] width 573 height 75
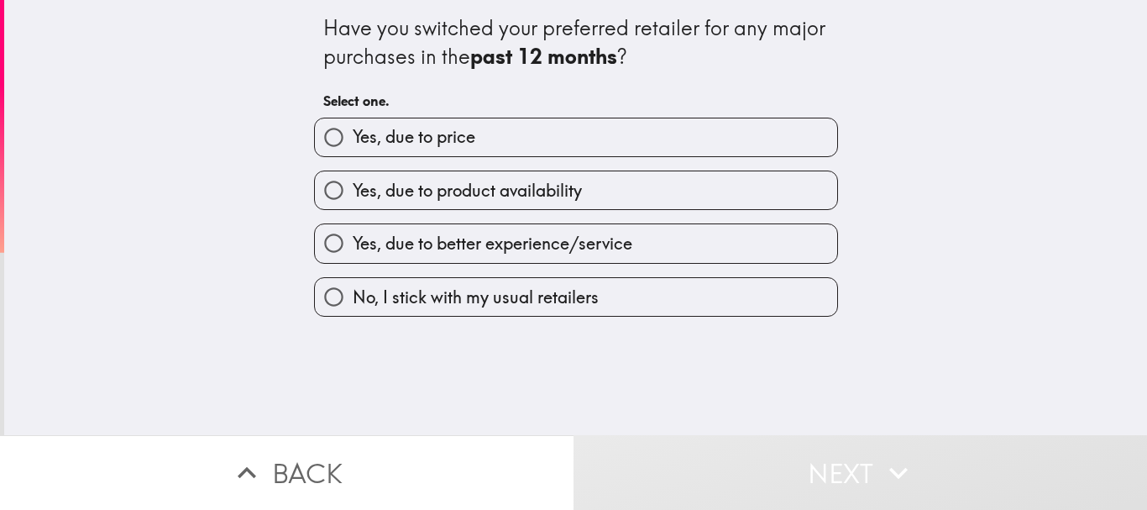
click at [468, 132] on label "Yes, due to price" at bounding box center [576, 137] width 522 height 38
click at [353, 132] on input "Yes, due to price" at bounding box center [334, 137] width 38 height 38
radio input "true"
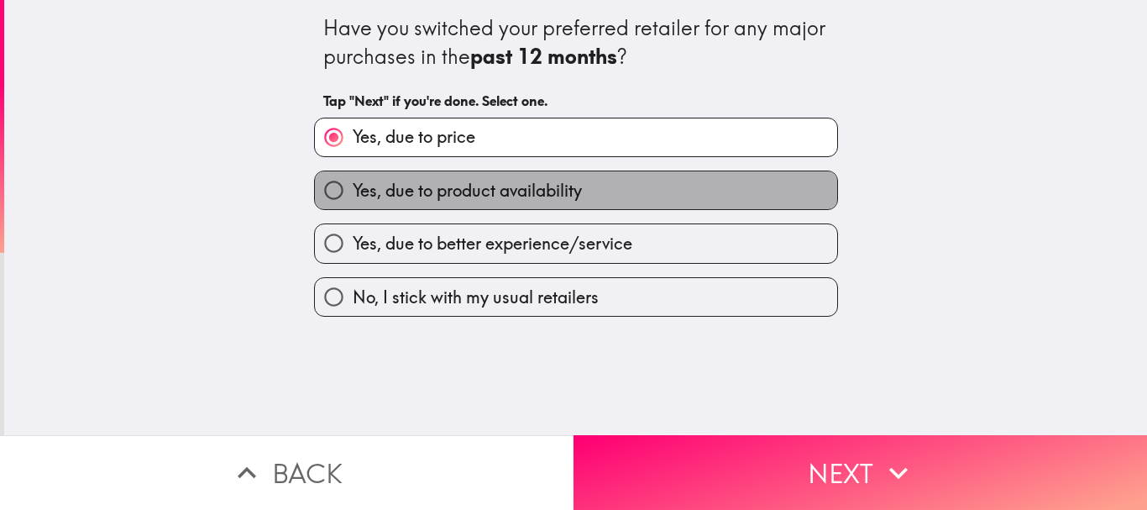
click at [548, 195] on span "Yes, due to product availability" at bounding box center [467, 191] width 229 height 24
click at [353, 195] on input "Yes, due to product availability" at bounding box center [334, 190] width 38 height 38
radio input "true"
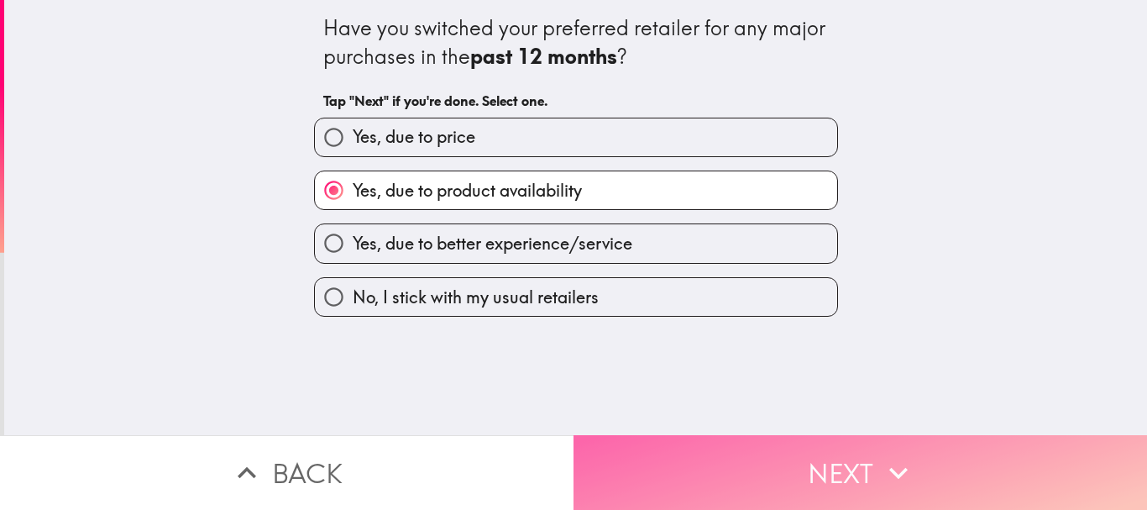
click at [853, 463] on button "Next" at bounding box center [859, 472] width 573 height 75
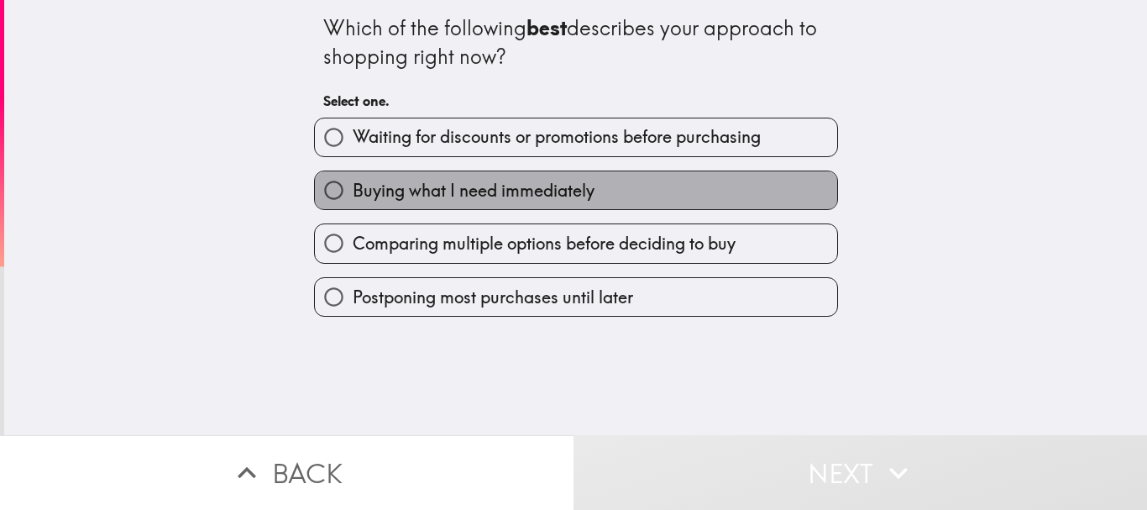
click at [536, 188] on span "Buying what I need immediately" at bounding box center [474, 191] width 242 height 24
click at [353, 188] on input "Buying what I need immediately" at bounding box center [334, 190] width 38 height 38
radio input "true"
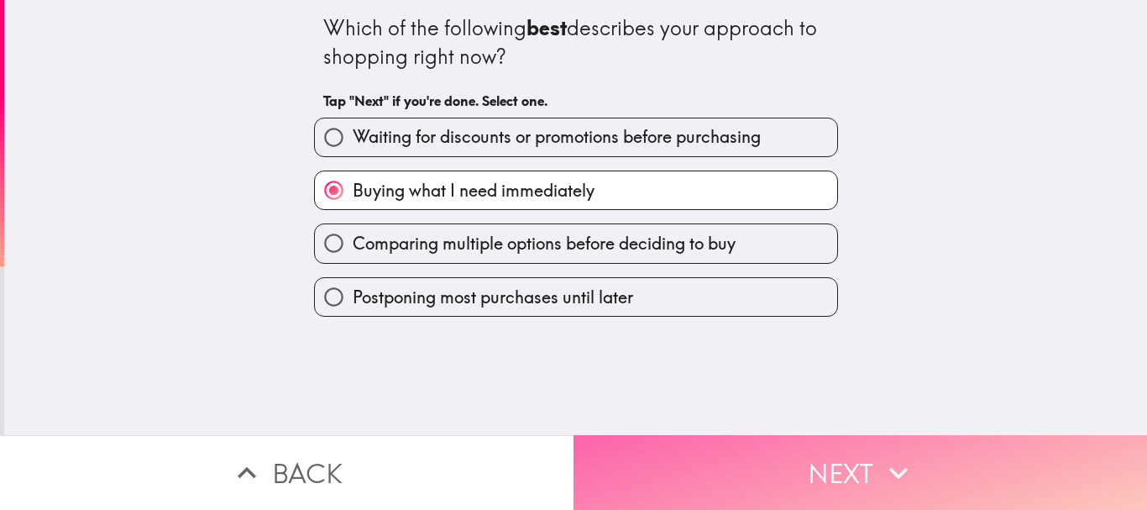
click at [729, 448] on button "Next" at bounding box center [859, 472] width 573 height 75
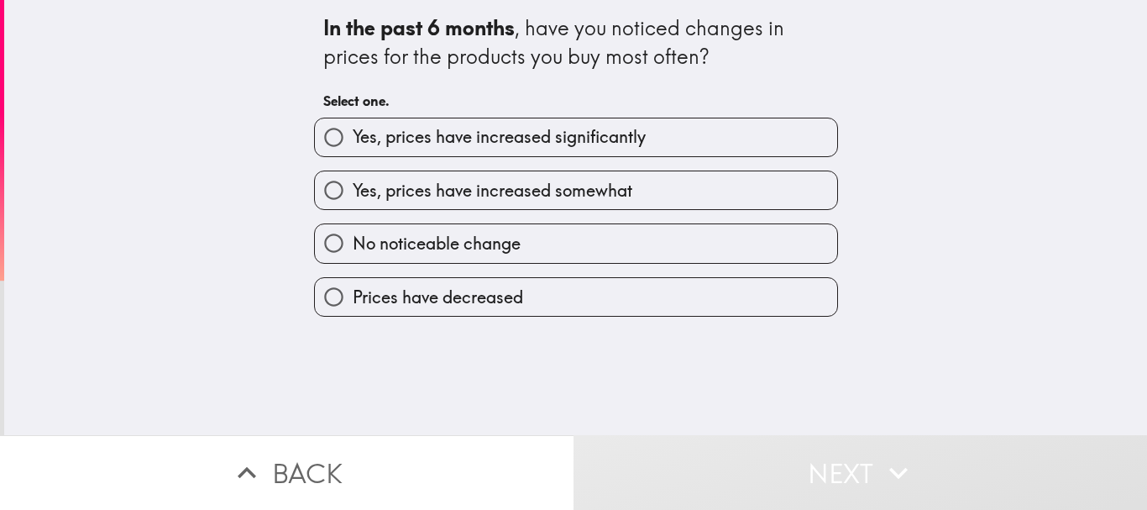
click at [535, 125] on span "Yes, prices have increased significantly" at bounding box center [499, 137] width 293 height 24
click at [353, 125] on input "Yes, prices have increased significantly" at bounding box center [334, 137] width 38 height 38
radio input "true"
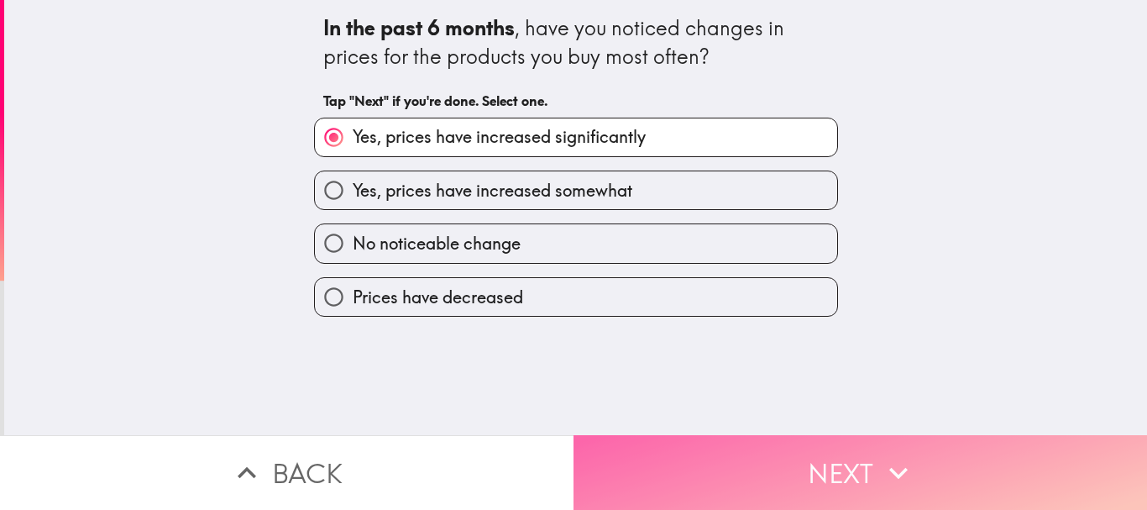
click at [811, 458] on button "Next" at bounding box center [859, 472] width 573 height 75
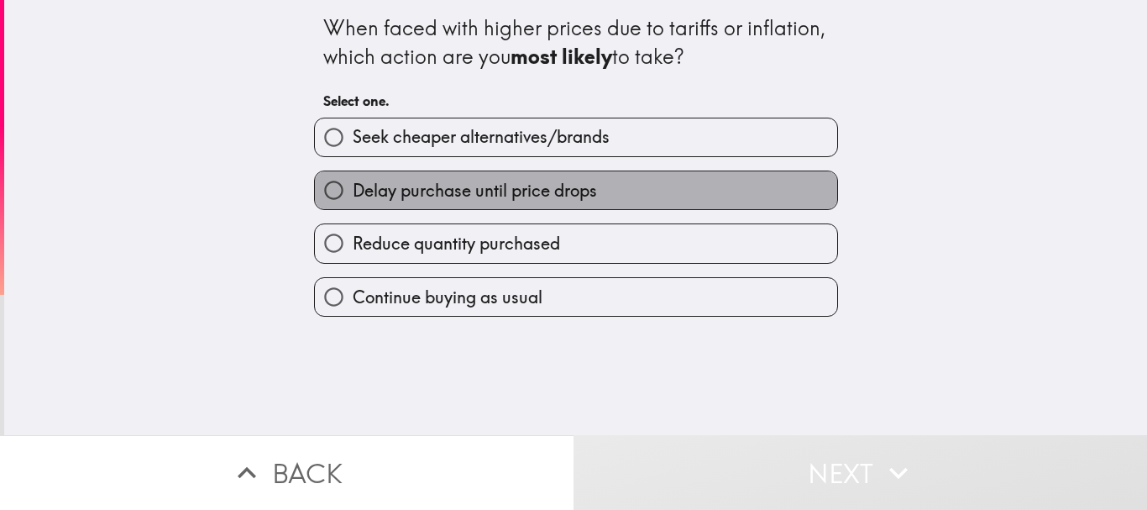
click at [430, 190] on span "Delay purchase until price drops" at bounding box center [475, 191] width 244 height 24
click at [353, 190] on input "Delay purchase until price drops" at bounding box center [334, 190] width 38 height 38
radio input "true"
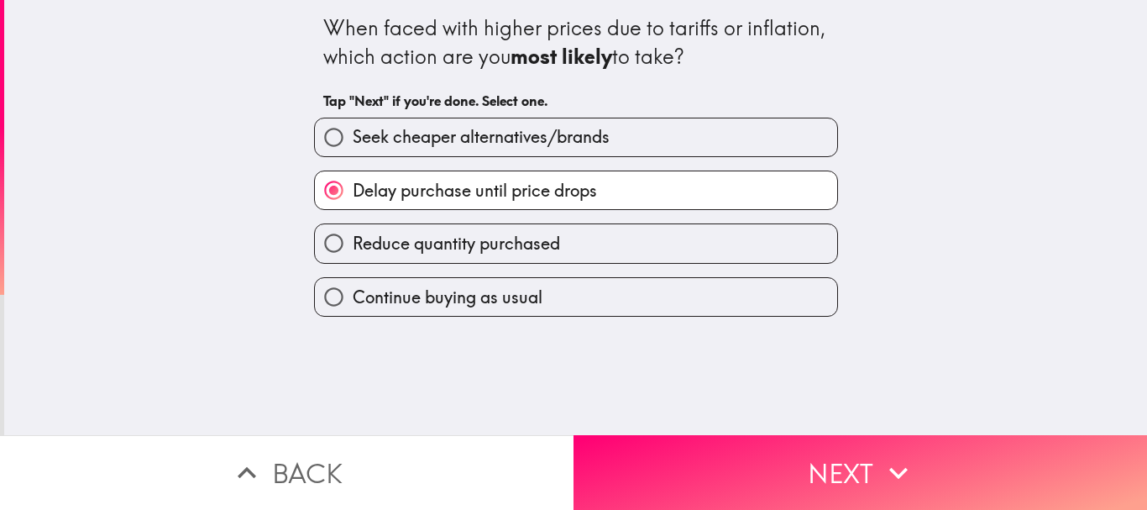
click at [435, 133] on span "Seek cheaper alternatives/brands" at bounding box center [481, 137] width 257 height 24
click at [353, 133] on input "Seek cheaper alternatives/brands" at bounding box center [334, 137] width 38 height 38
radio input "true"
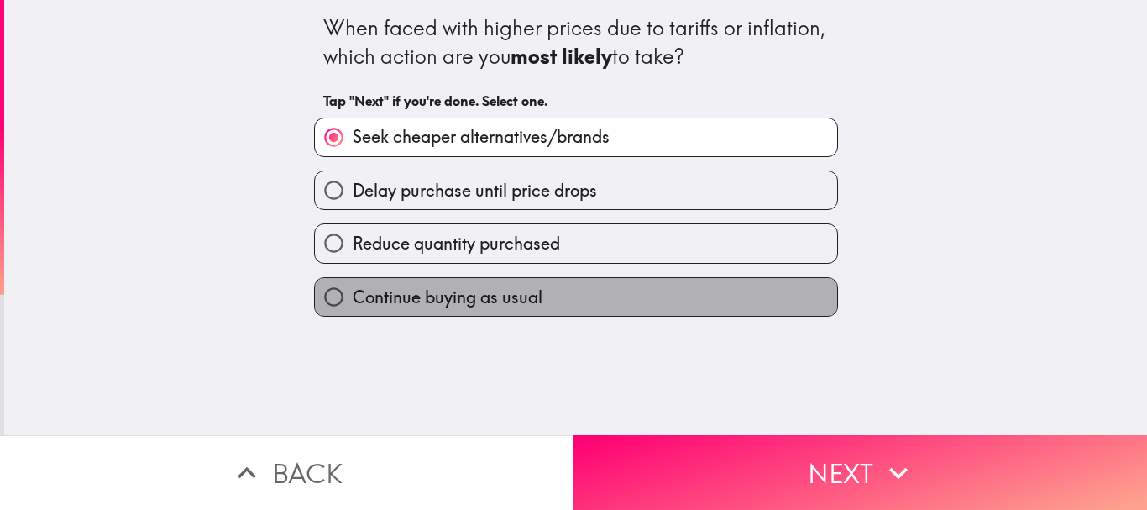
click at [477, 288] on span "Continue buying as usual" at bounding box center [448, 297] width 190 height 24
click at [353, 288] on input "Continue buying as usual" at bounding box center [334, 297] width 38 height 38
radio input "true"
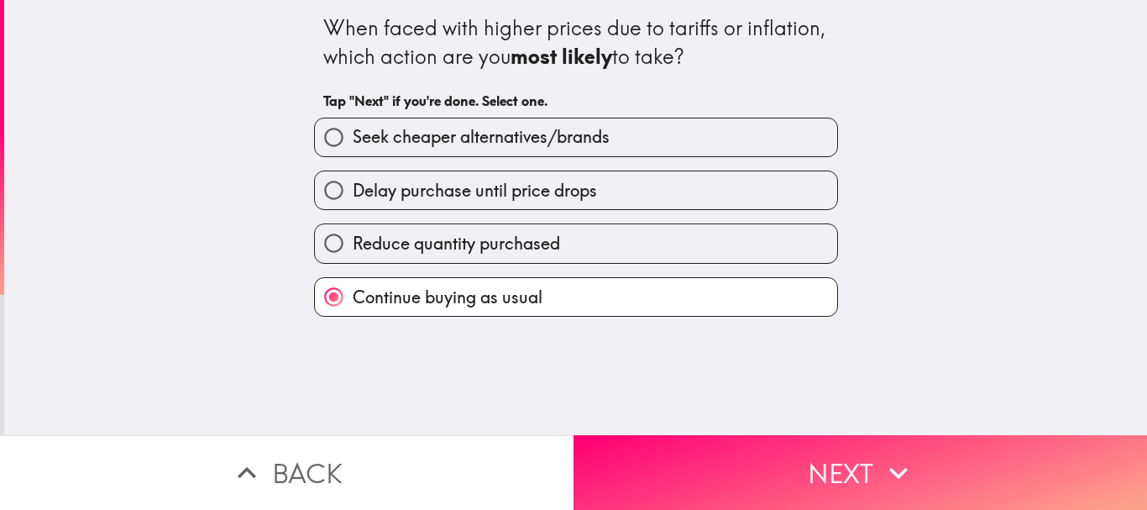
click at [473, 249] on span "Reduce quantity purchased" at bounding box center [456, 244] width 207 height 24
click at [353, 249] on input "Reduce quantity purchased" at bounding box center [334, 243] width 38 height 38
radio input "true"
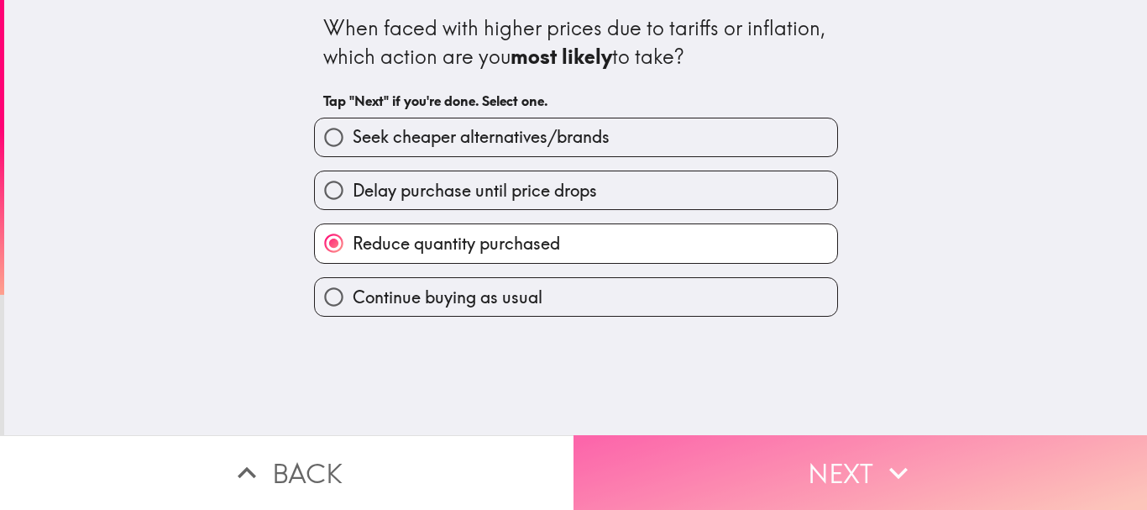
click at [759, 456] on button "Next" at bounding box center [859, 472] width 573 height 75
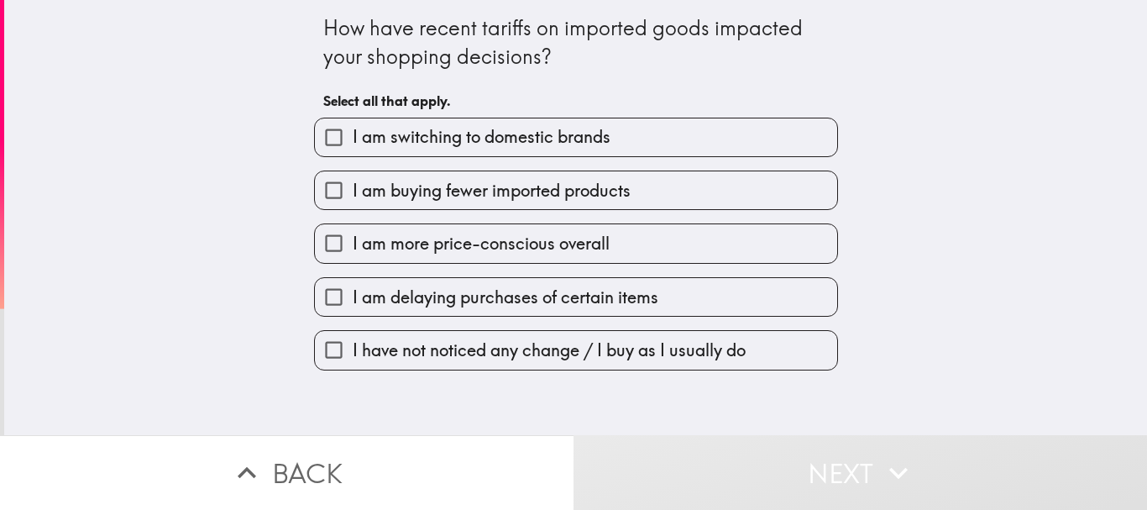
click at [479, 140] on span "I am switching to domestic brands" at bounding box center [482, 137] width 258 height 24
click at [353, 140] on input "I am switching to domestic brands" at bounding box center [334, 137] width 38 height 38
checkbox input "true"
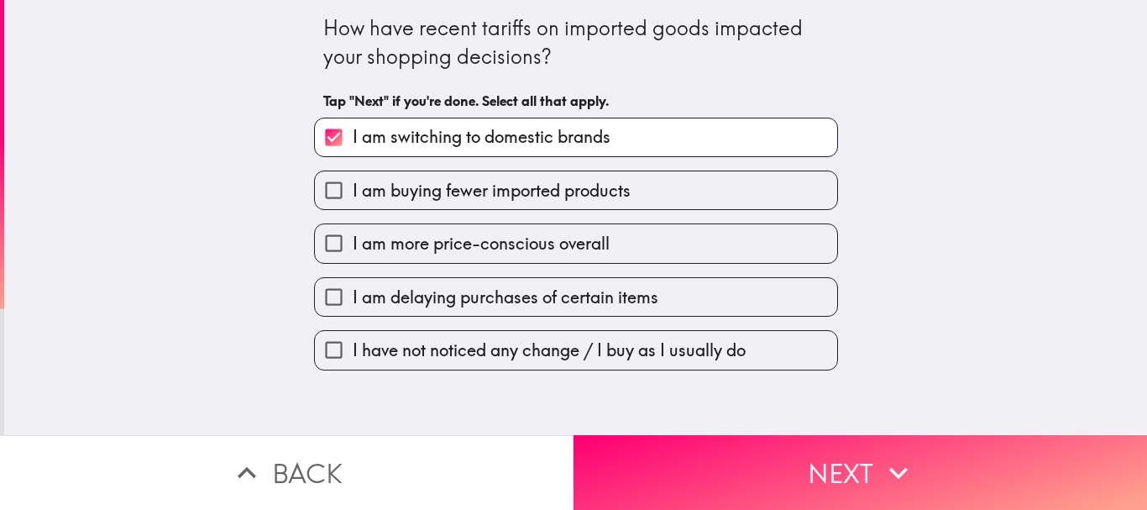
click at [464, 293] on span "I am delaying purchases of certain items" at bounding box center [506, 297] width 306 height 24
click at [353, 293] on input "I am delaying purchases of certain items" at bounding box center [334, 297] width 38 height 38
checkbox input "true"
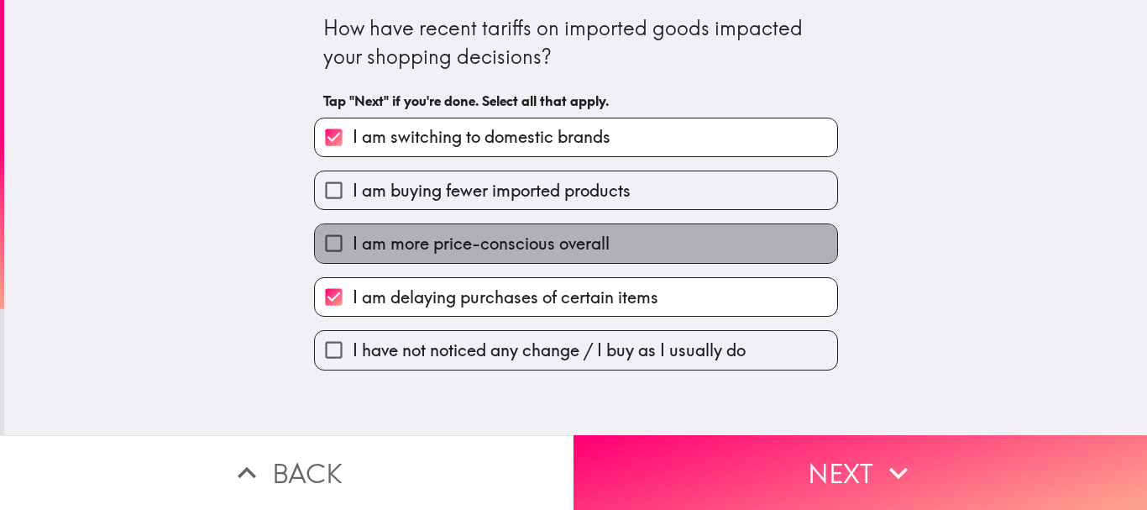
click at [455, 237] on span "I am more price-conscious overall" at bounding box center [481, 244] width 257 height 24
click at [353, 237] on input "I am more price-conscious overall" at bounding box center [334, 243] width 38 height 38
checkbox input "true"
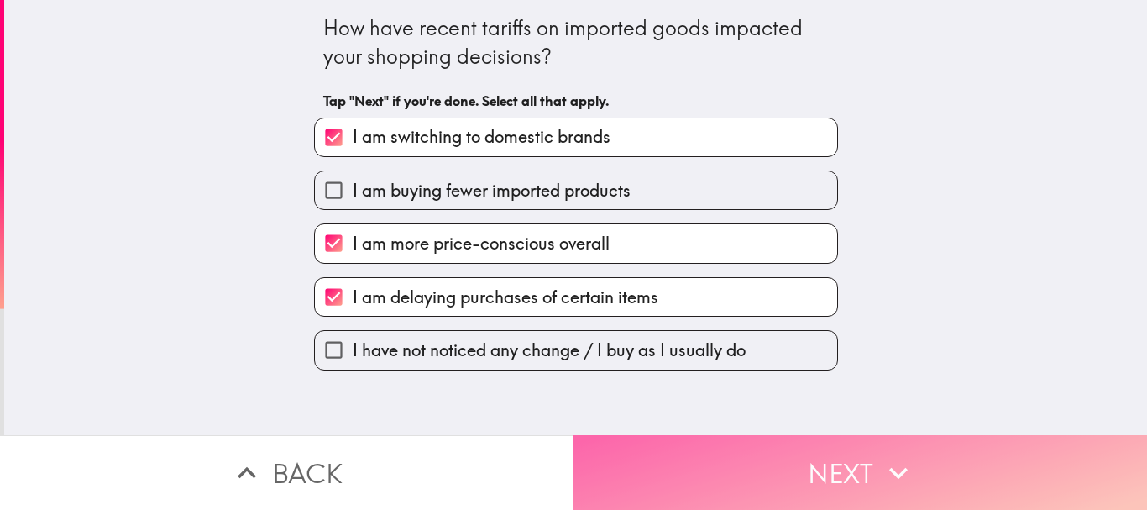
click at [752, 444] on button "Next" at bounding box center [859, 472] width 573 height 75
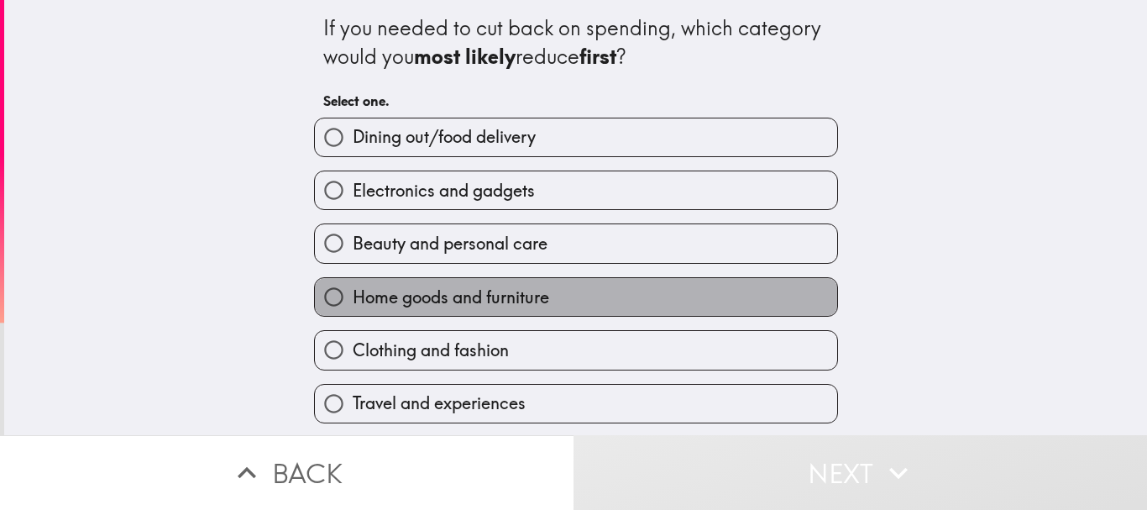
click at [520, 302] on span "Home goods and furniture" at bounding box center [451, 297] width 196 height 24
click at [353, 302] on input "Home goods and furniture" at bounding box center [334, 297] width 38 height 38
radio input "true"
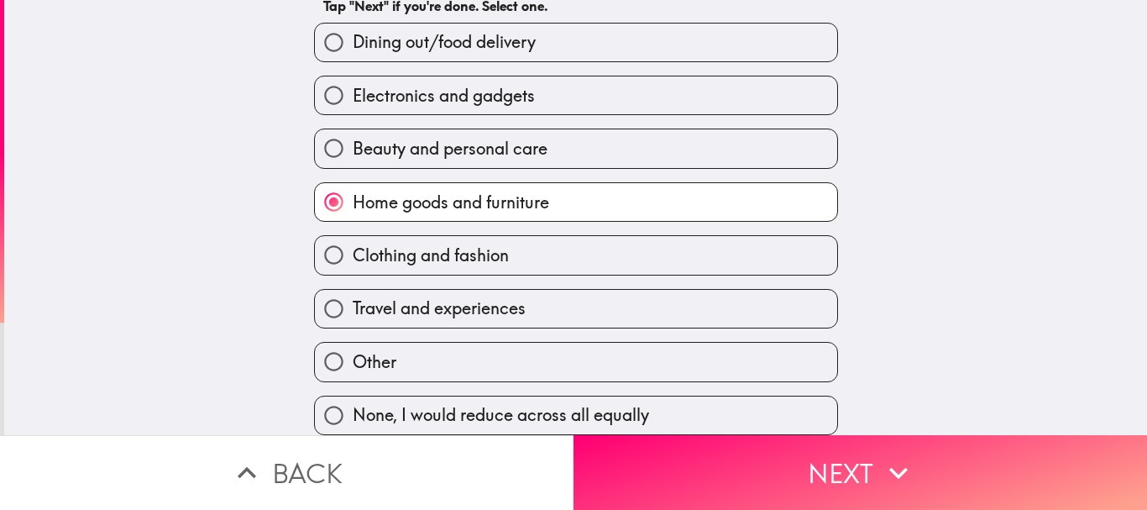
scroll to position [107, 0]
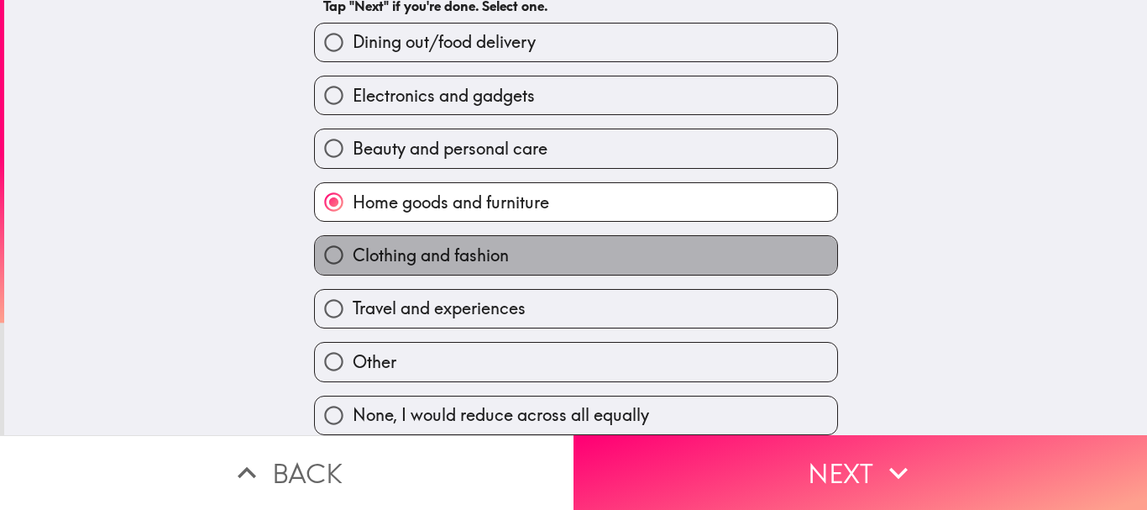
click at [506, 236] on label "Clothing and fashion" at bounding box center [576, 255] width 522 height 38
click at [353, 236] on input "Clothing and fashion" at bounding box center [334, 255] width 38 height 38
radio input "true"
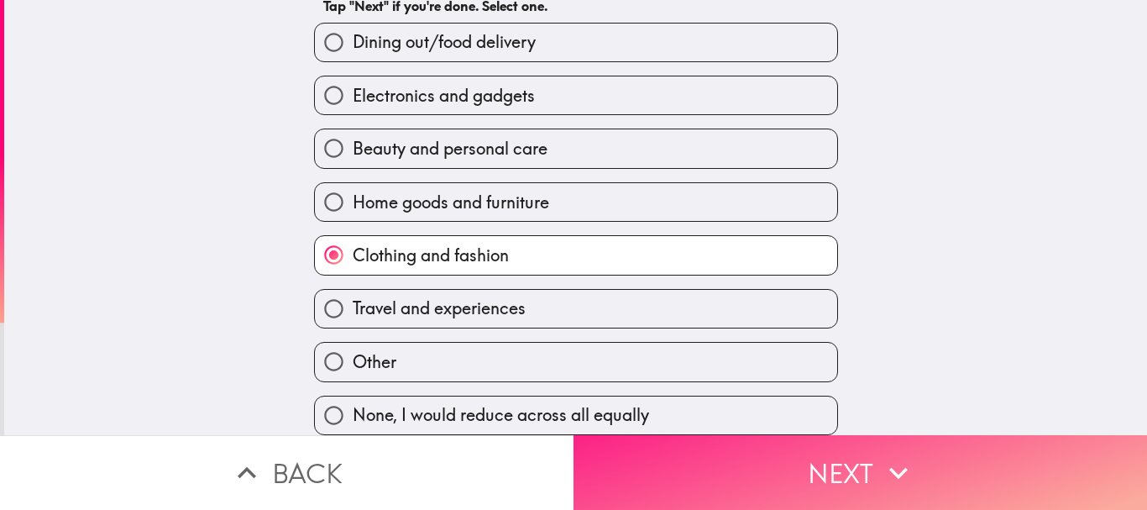
click at [818, 460] on button "Next" at bounding box center [859, 472] width 573 height 75
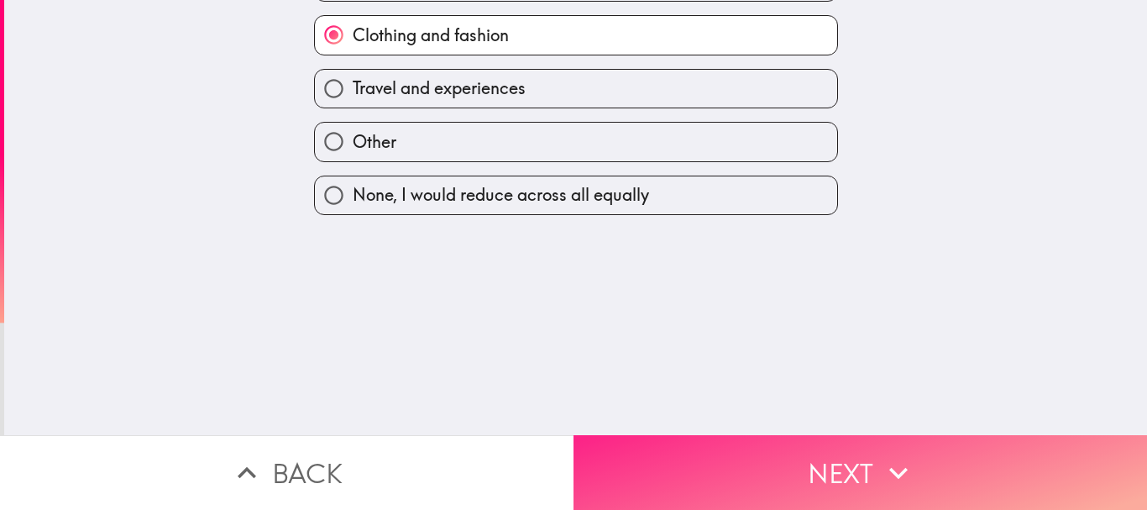
scroll to position [0, 0]
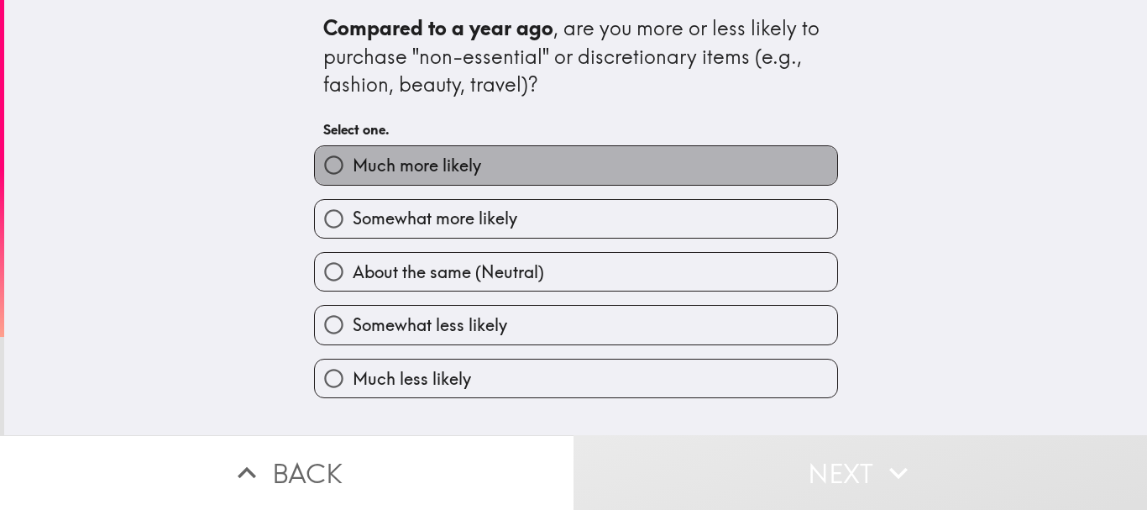
click at [419, 170] on span "Much more likely" at bounding box center [417, 166] width 128 height 24
click at [353, 170] on input "Much more likely" at bounding box center [334, 165] width 38 height 38
radio input "true"
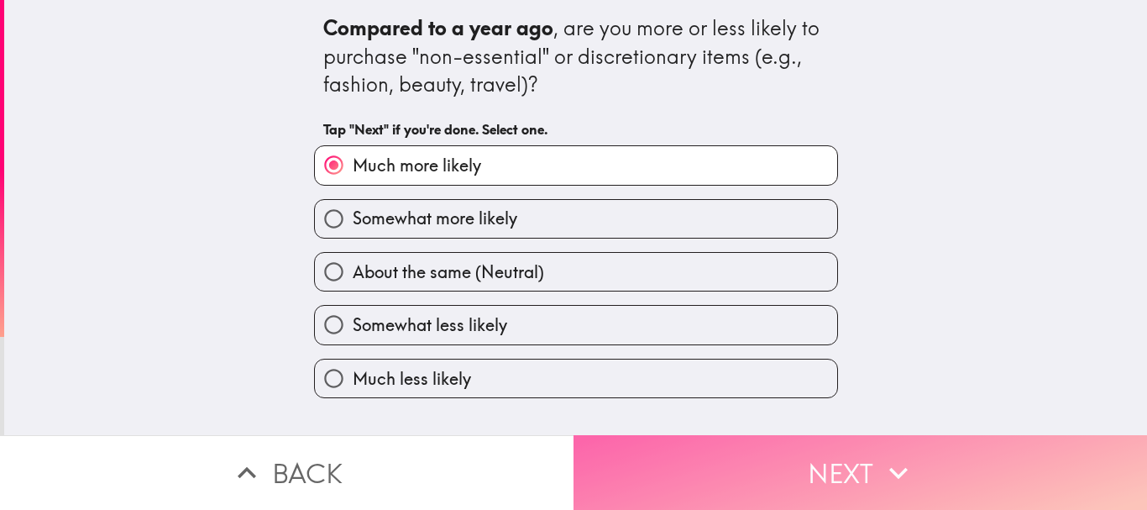
click at [723, 469] on button "Next" at bounding box center [859, 472] width 573 height 75
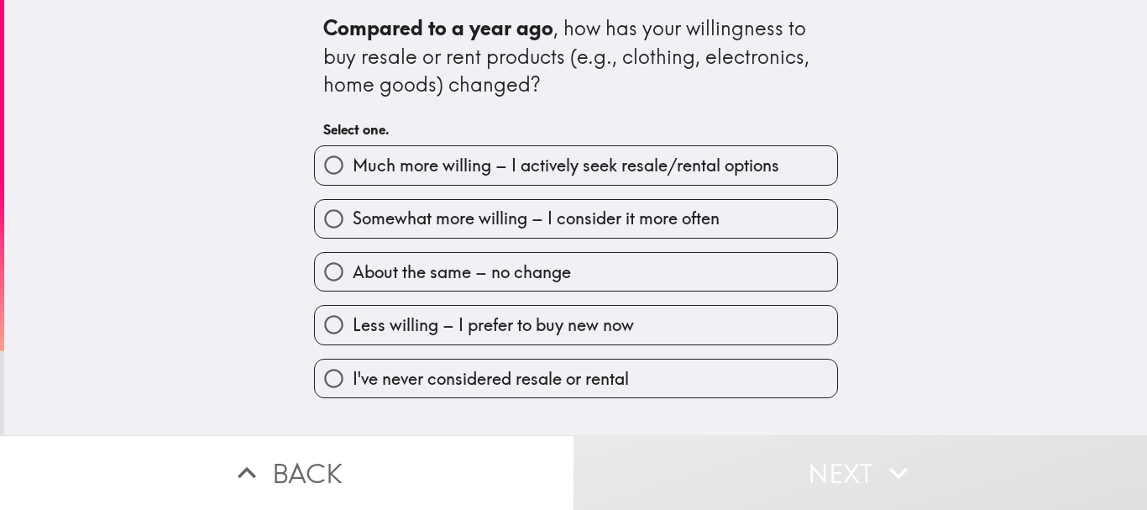
click at [449, 157] on span "Much more willing – I actively seek resale/rental options" at bounding box center [566, 166] width 426 height 24
click at [353, 157] on input "Much more willing – I actively seek resale/rental options" at bounding box center [334, 165] width 38 height 38
radio input "true"
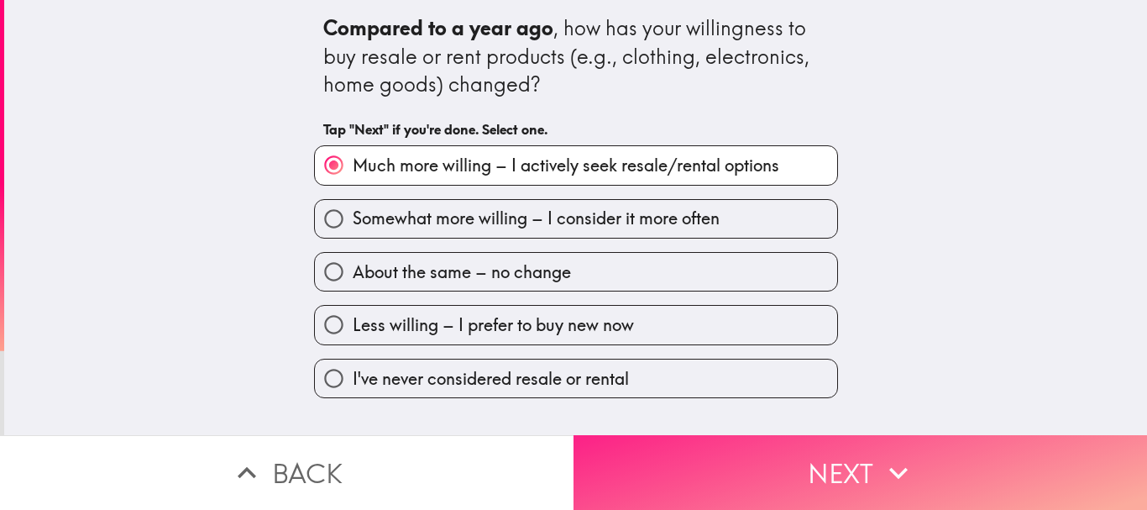
click at [833, 461] on button "Next" at bounding box center [859, 472] width 573 height 75
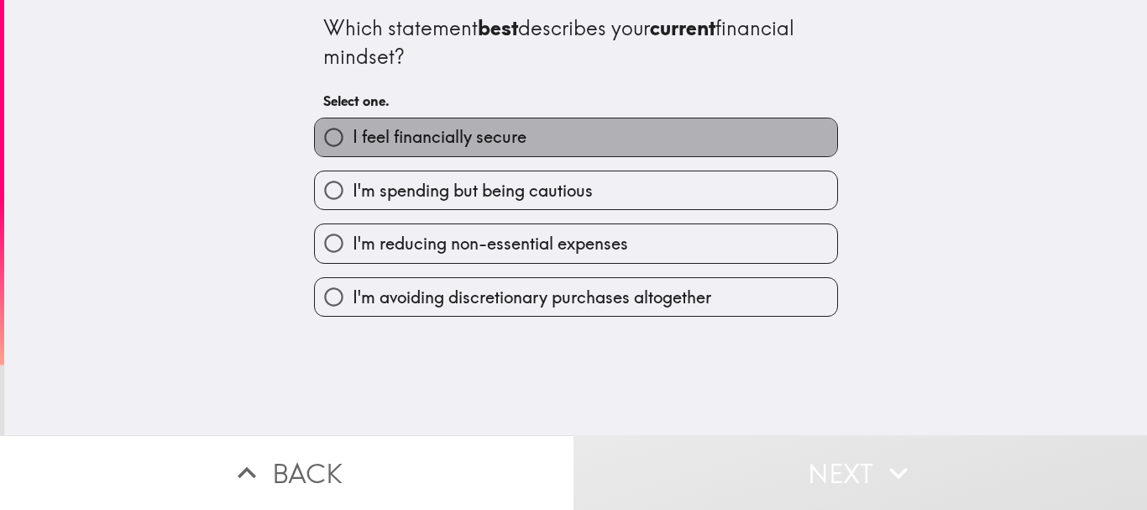
click at [499, 132] on span "I feel financially secure" at bounding box center [440, 137] width 174 height 24
click at [353, 132] on input "I feel financially secure" at bounding box center [334, 137] width 38 height 38
radio input "true"
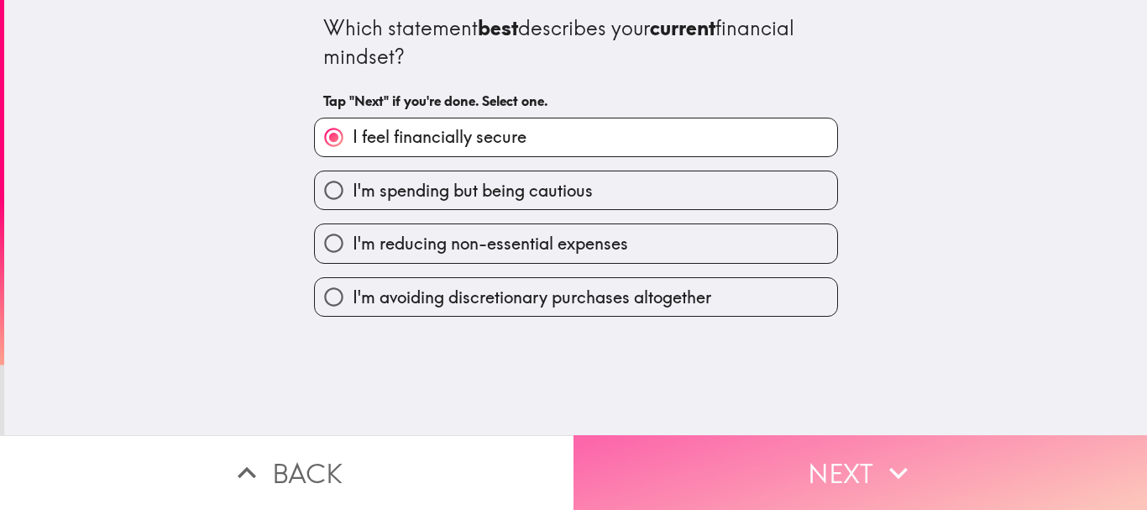
click at [766, 445] on button "Next" at bounding box center [859, 472] width 573 height 75
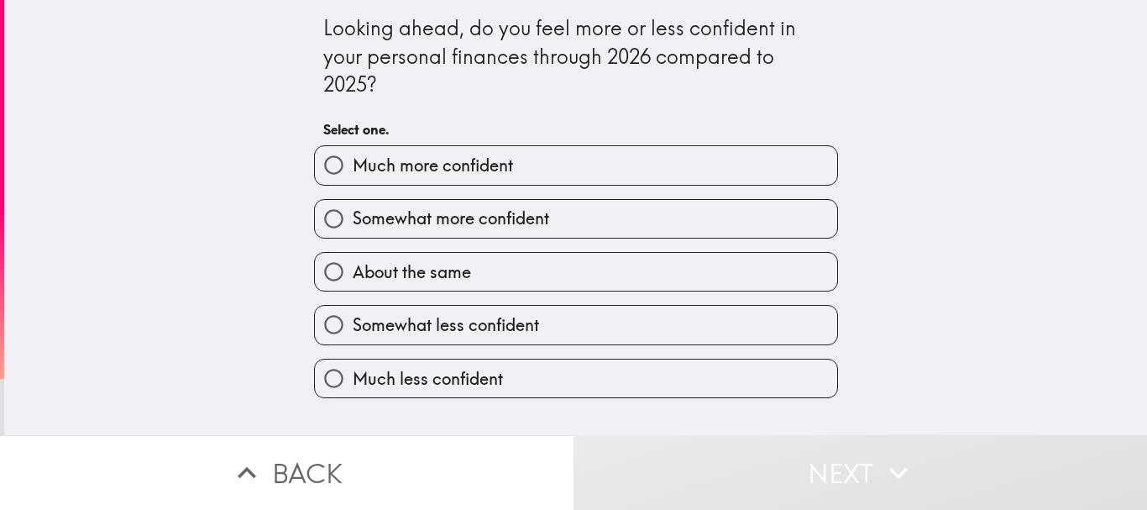
click at [458, 149] on label "Much more confident" at bounding box center [576, 165] width 522 height 38
click at [353, 149] on input "Much more confident" at bounding box center [334, 165] width 38 height 38
radio input "true"
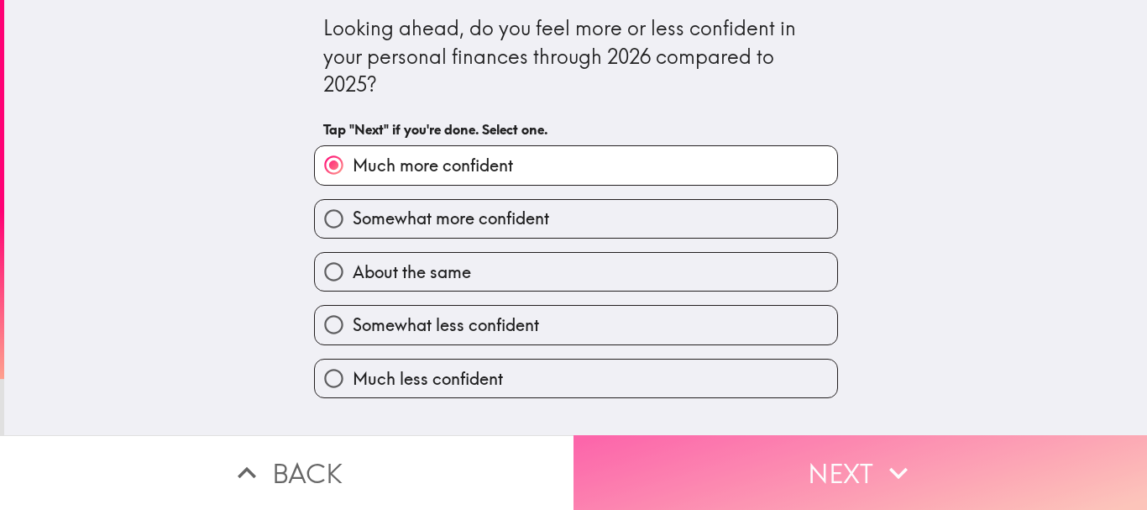
click at [826, 444] on button "Next" at bounding box center [859, 472] width 573 height 75
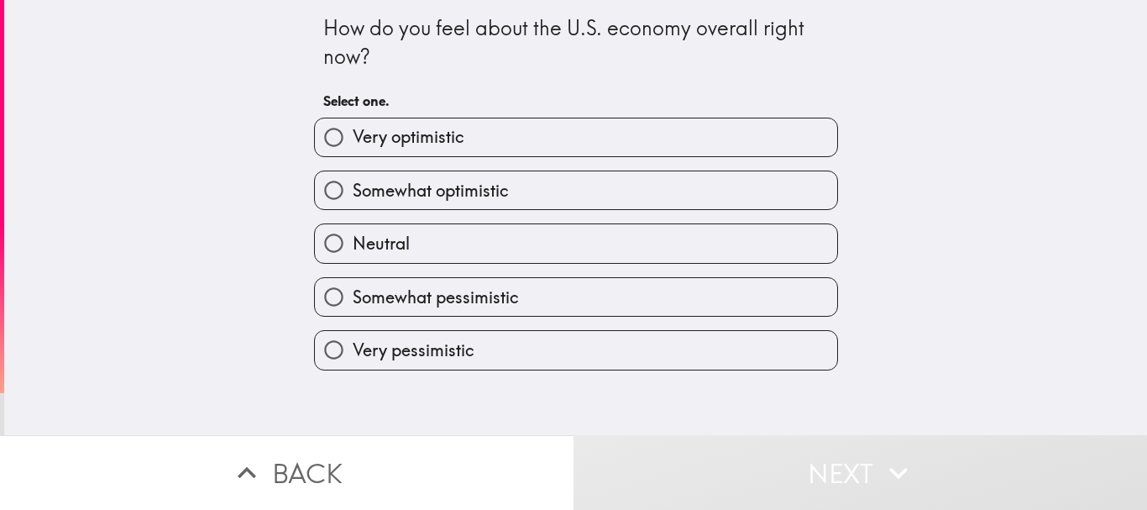
click at [492, 147] on label "Very optimistic" at bounding box center [576, 137] width 522 height 38
click at [353, 147] on input "Very optimistic" at bounding box center [334, 137] width 38 height 38
radio input "true"
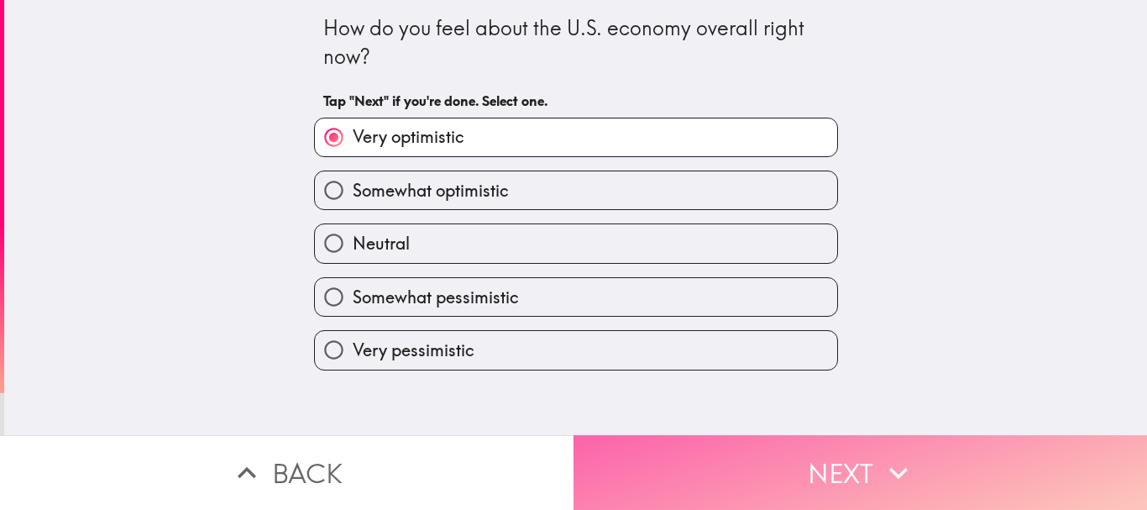
click at [862, 467] on button "Next" at bounding box center [859, 472] width 573 height 75
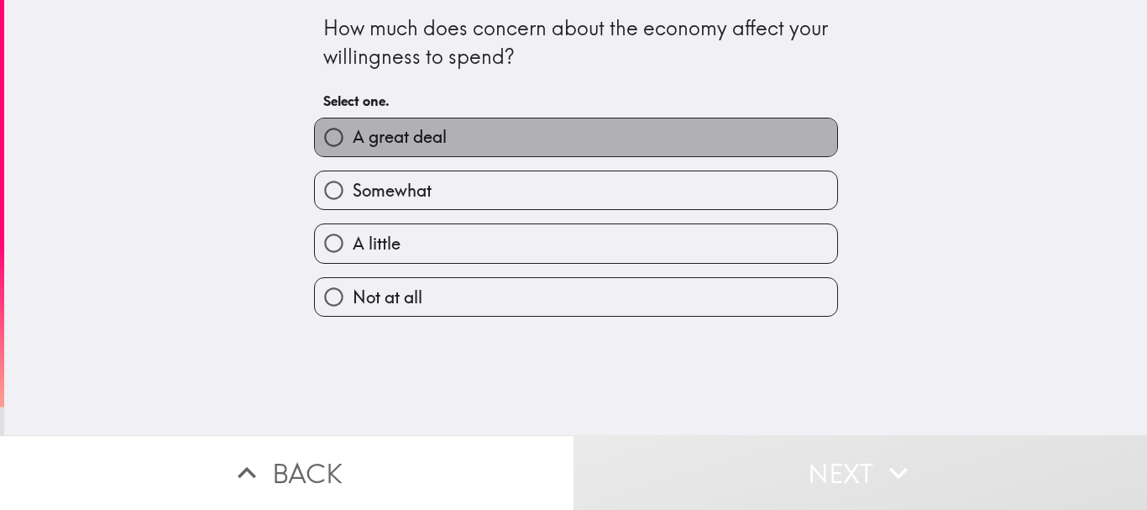
click at [502, 133] on label "A great deal" at bounding box center [576, 137] width 522 height 38
click at [353, 133] on input "A great deal" at bounding box center [334, 137] width 38 height 38
radio input "true"
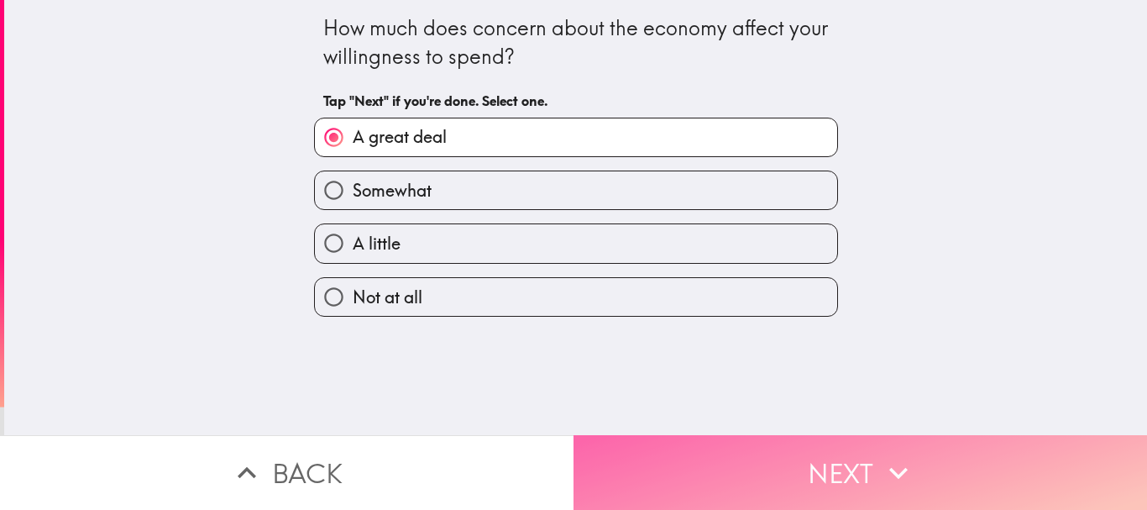
click at [829, 463] on button "Next" at bounding box center [859, 472] width 573 height 75
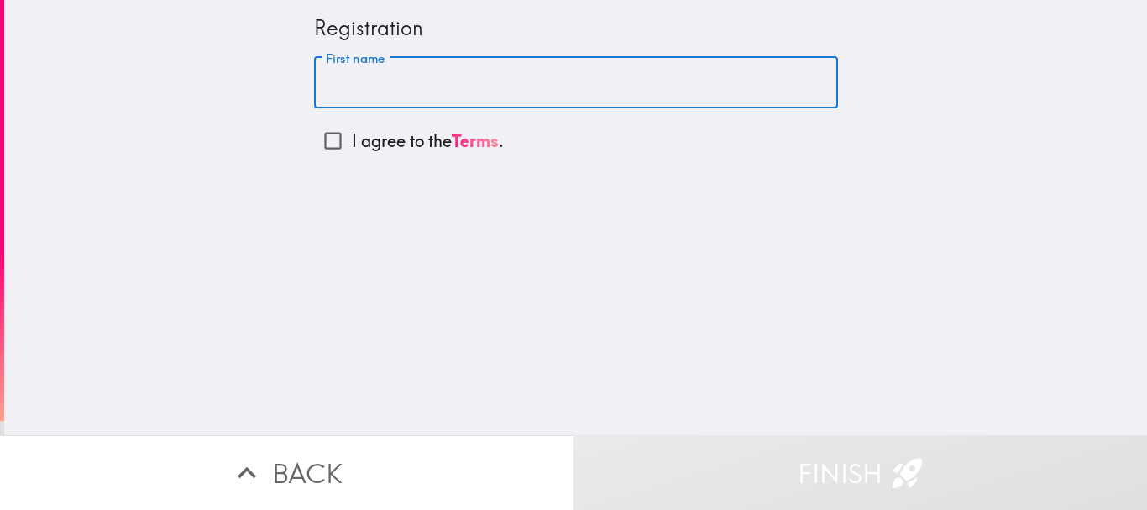
click at [362, 83] on input "First name" at bounding box center [576, 83] width 524 height 52
type input "[PERSON_NAME]"
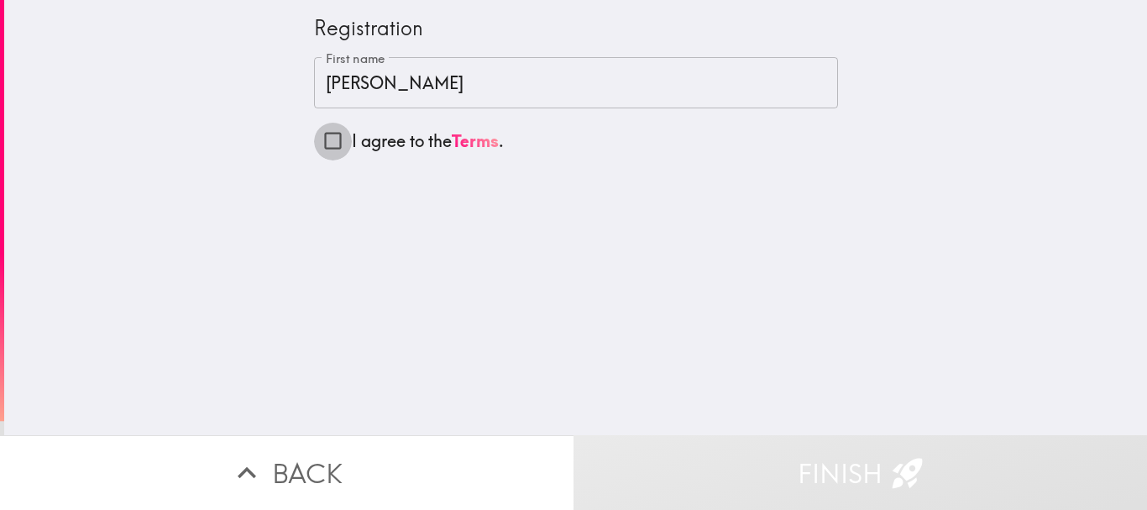
click at [318, 140] on input "I agree to the Terms ." at bounding box center [333, 141] width 38 height 38
checkbox input "true"
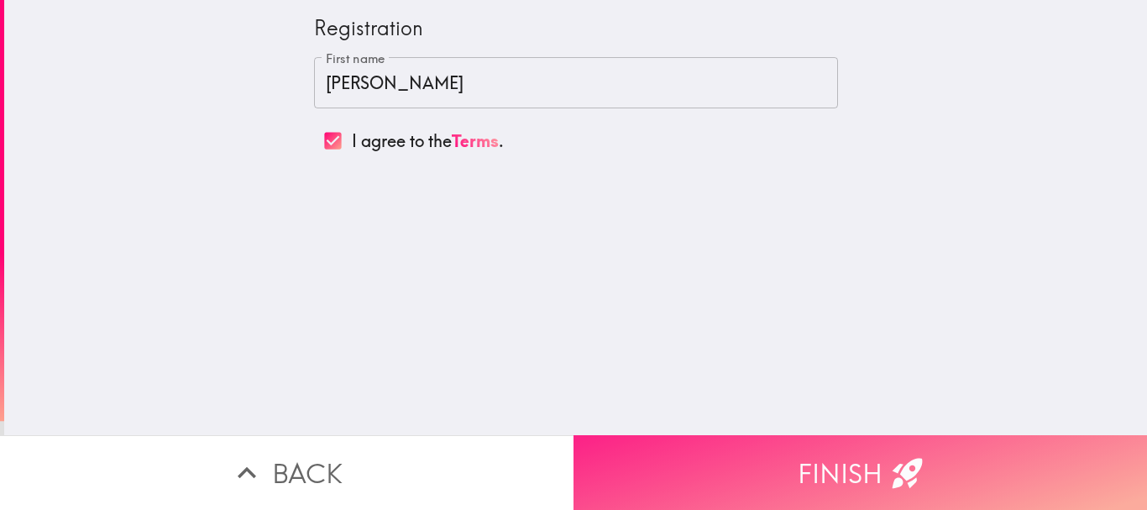
click at [843, 459] on button "Finish" at bounding box center [859, 472] width 573 height 75
